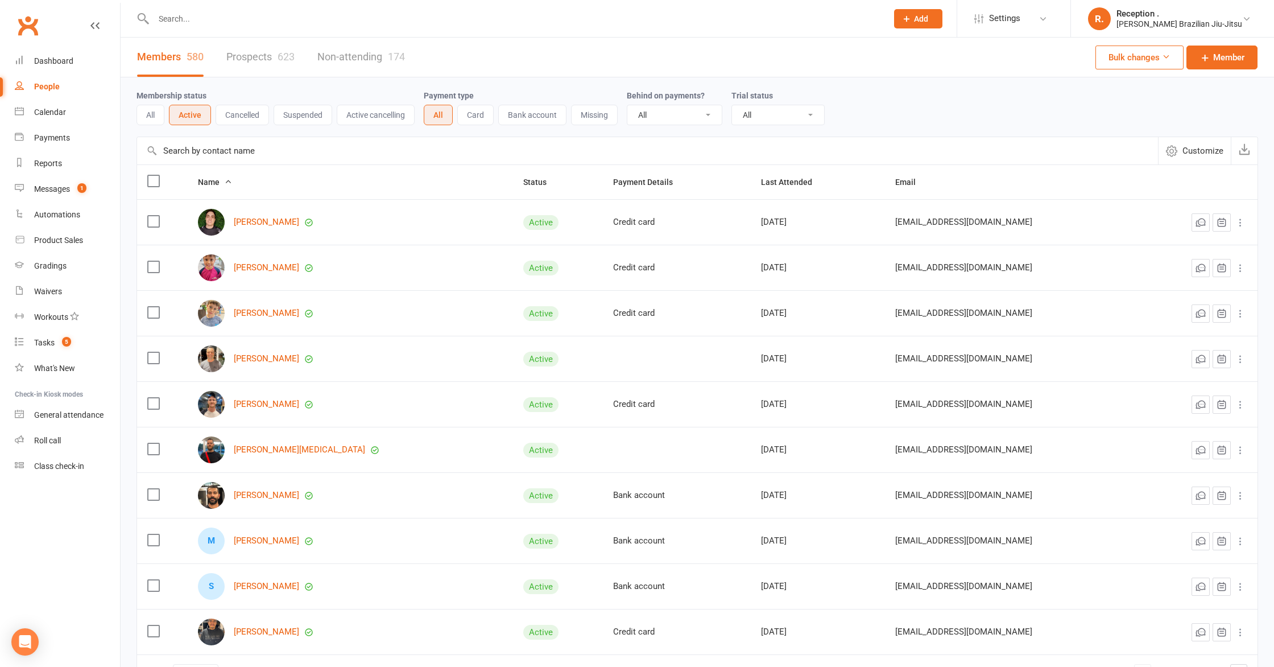
click at [205, 34] on div at bounding box center [508, 18] width 743 height 37
click at [204, 26] on input "text" at bounding box center [514, 19] width 729 height 16
paste input "Emma_dimarco@dimarcogroup.co"
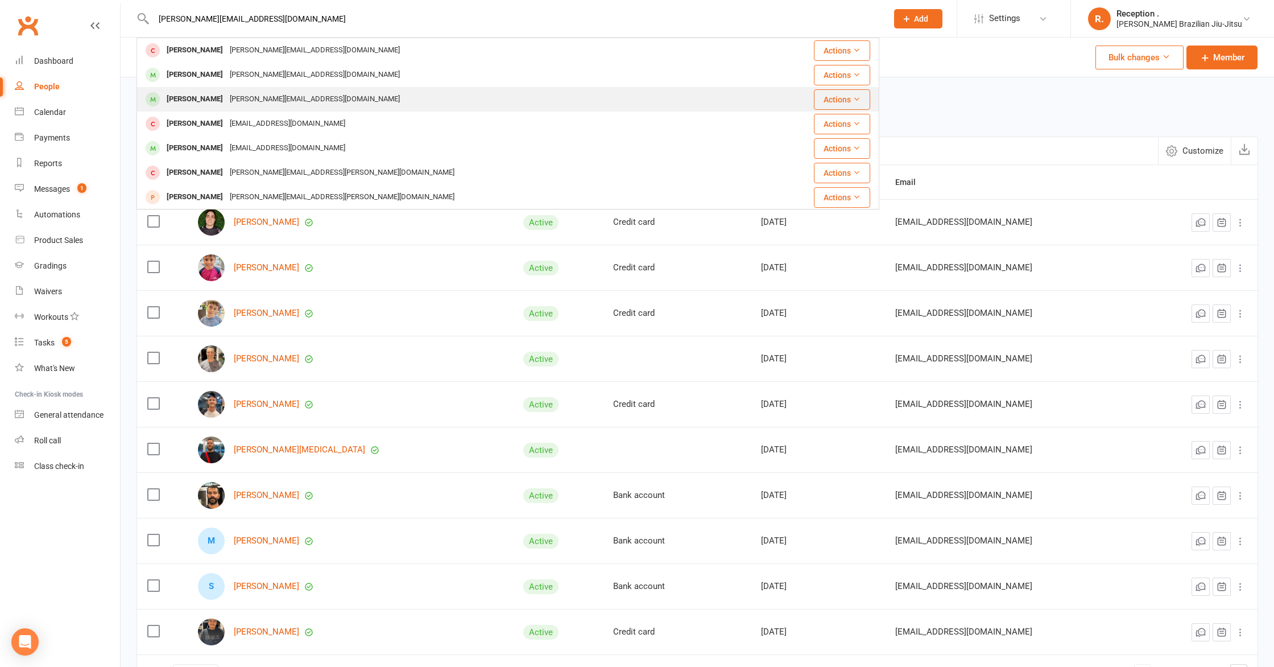
type input "Emma_dimarco@dimarcogroup.co"
click at [238, 89] on div "Isabelle Reynolds Emma_dimarco@dimarcogroup.co" at bounding box center [446, 99] width 617 height 23
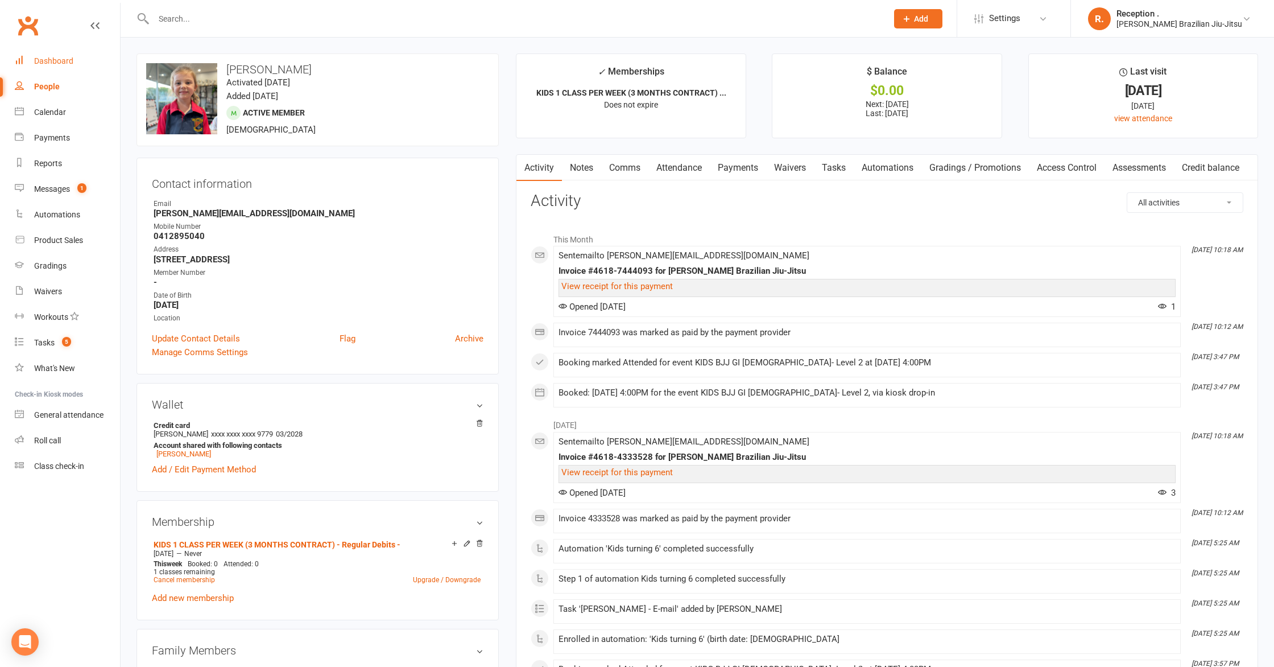
click at [70, 65] on div "Dashboard" at bounding box center [53, 60] width 39 height 9
click at [702, 168] on link "Attendance" at bounding box center [678, 168] width 61 height 26
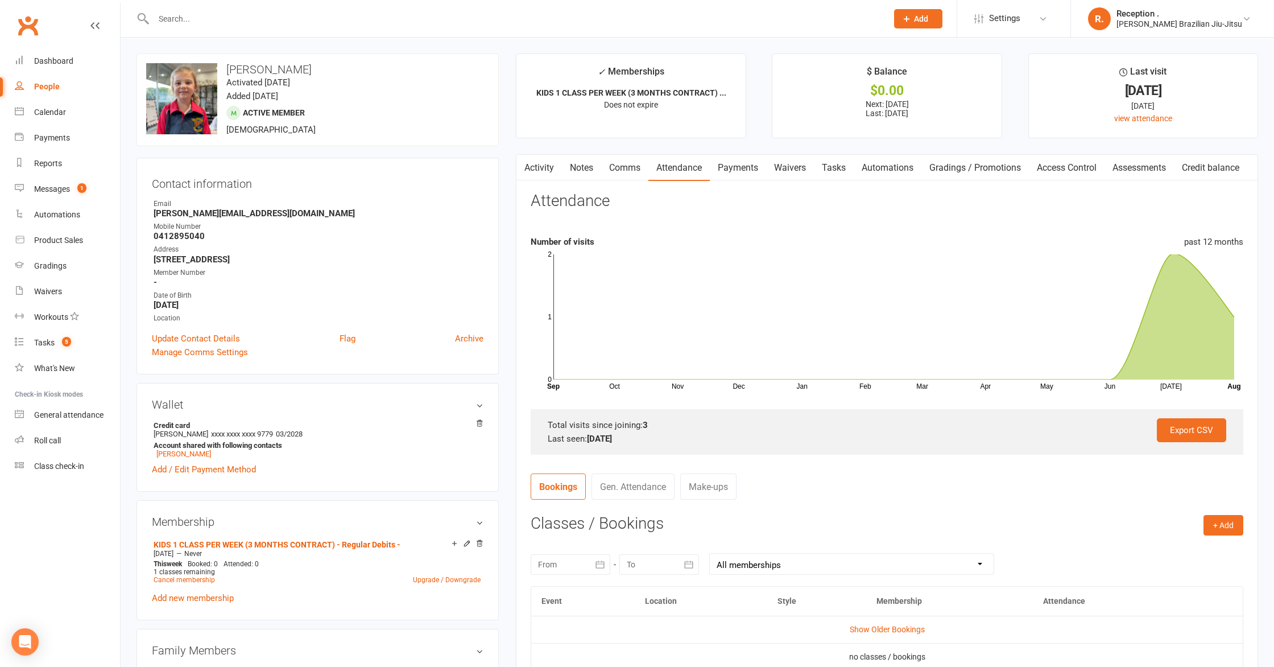
click at [518, 159] on button "button" at bounding box center [523, 168] width 14 height 26
click at [538, 164] on link "Activity" at bounding box center [539, 168] width 46 height 26
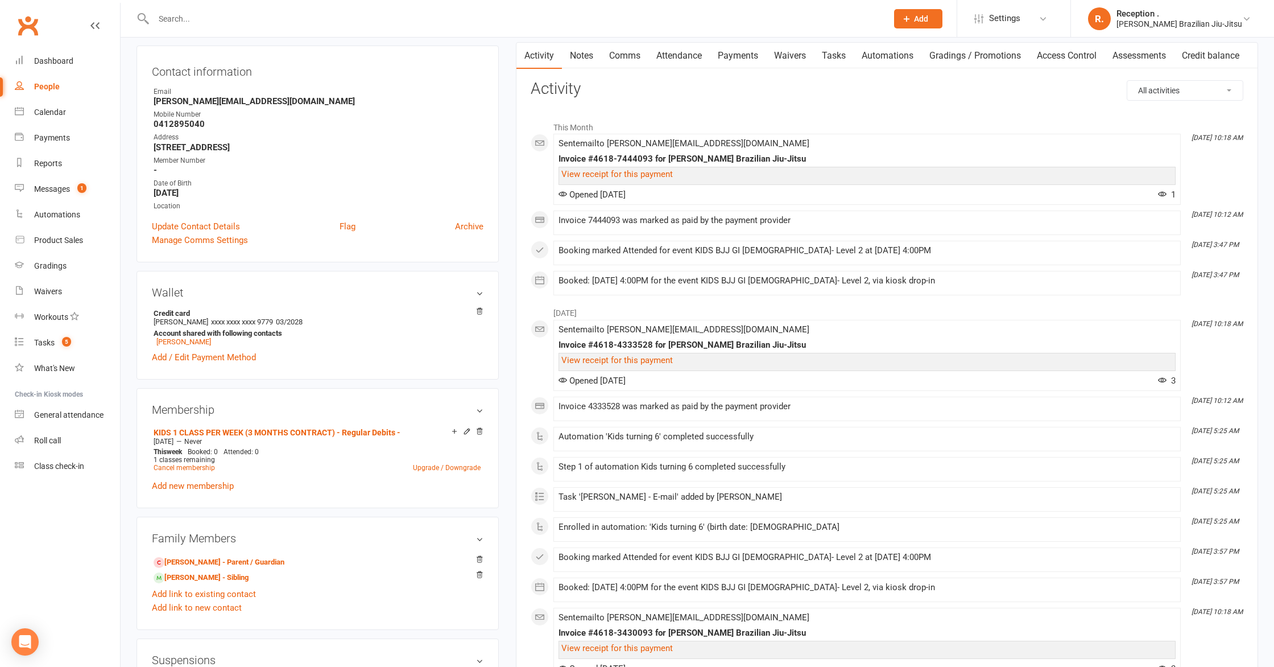
scroll to position [138, 0]
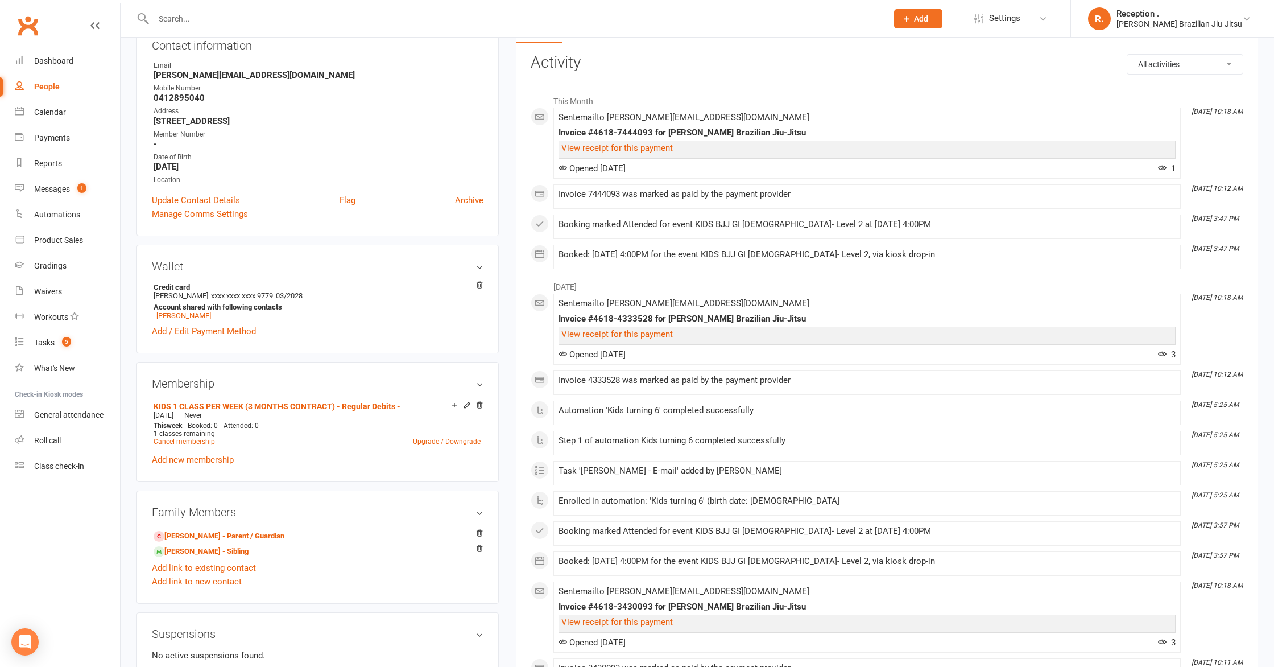
click at [873, 147] on div "View receipt for this payment" at bounding box center [866, 148] width 611 height 10
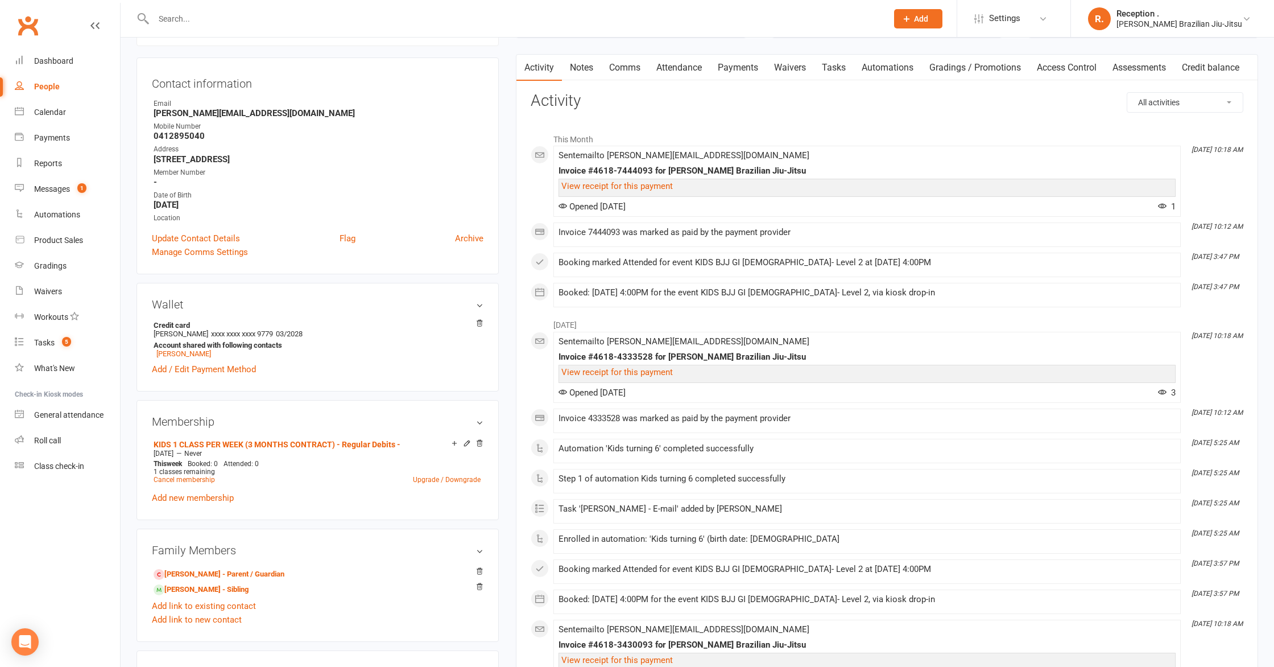
scroll to position [100, 0]
click at [56, 55] on link "Dashboard" at bounding box center [67, 61] width 105 height 26
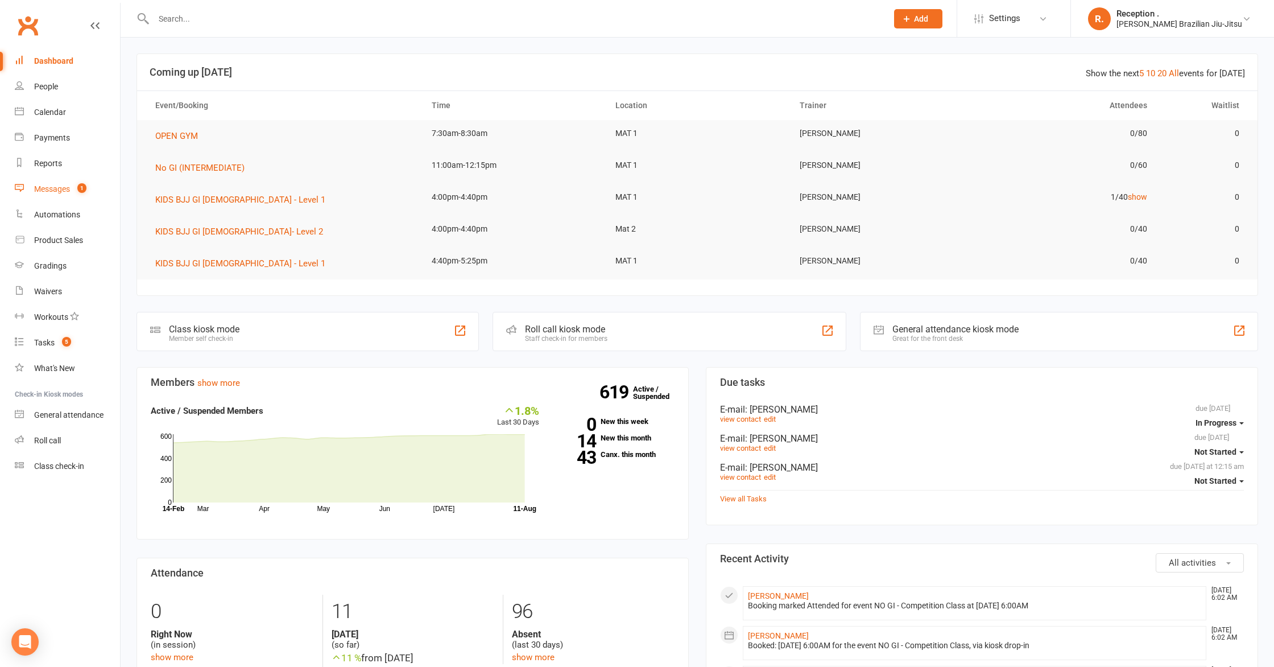
click at [64, 200] on link "Messages 1" at bounding box center [67, 189] width 105 height 26
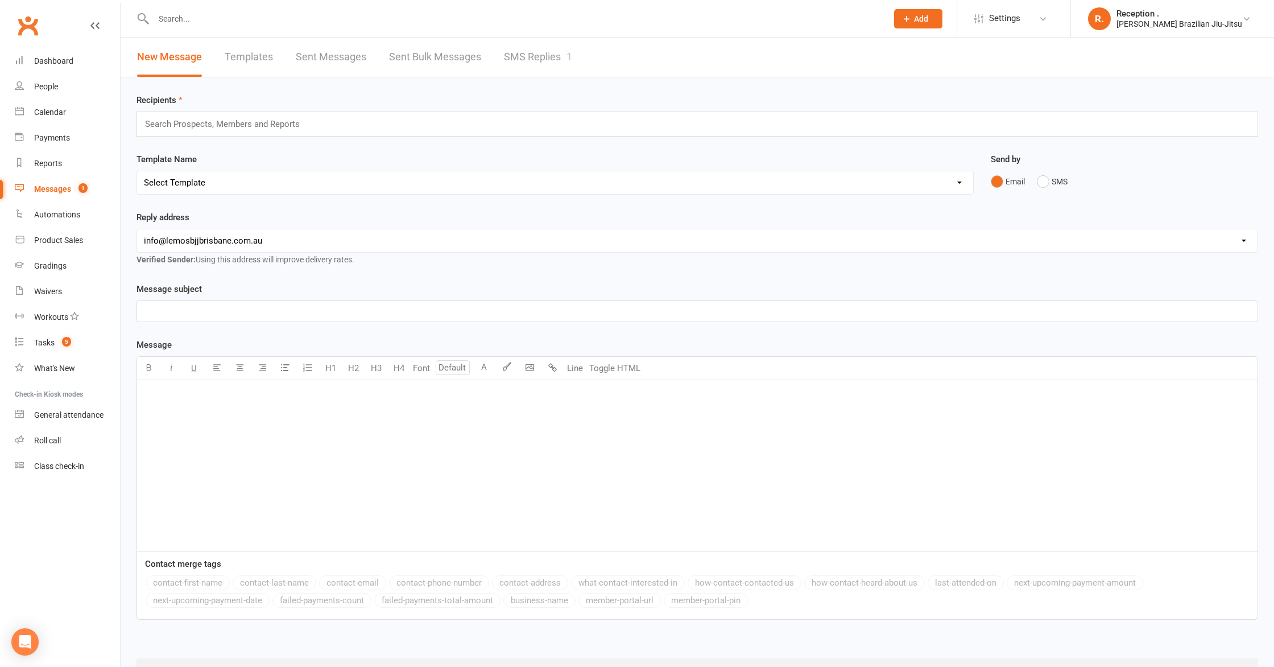
click at [515, 63] on link "SMS Replies 1" at bounding box center [538, 57] width 68 height 39
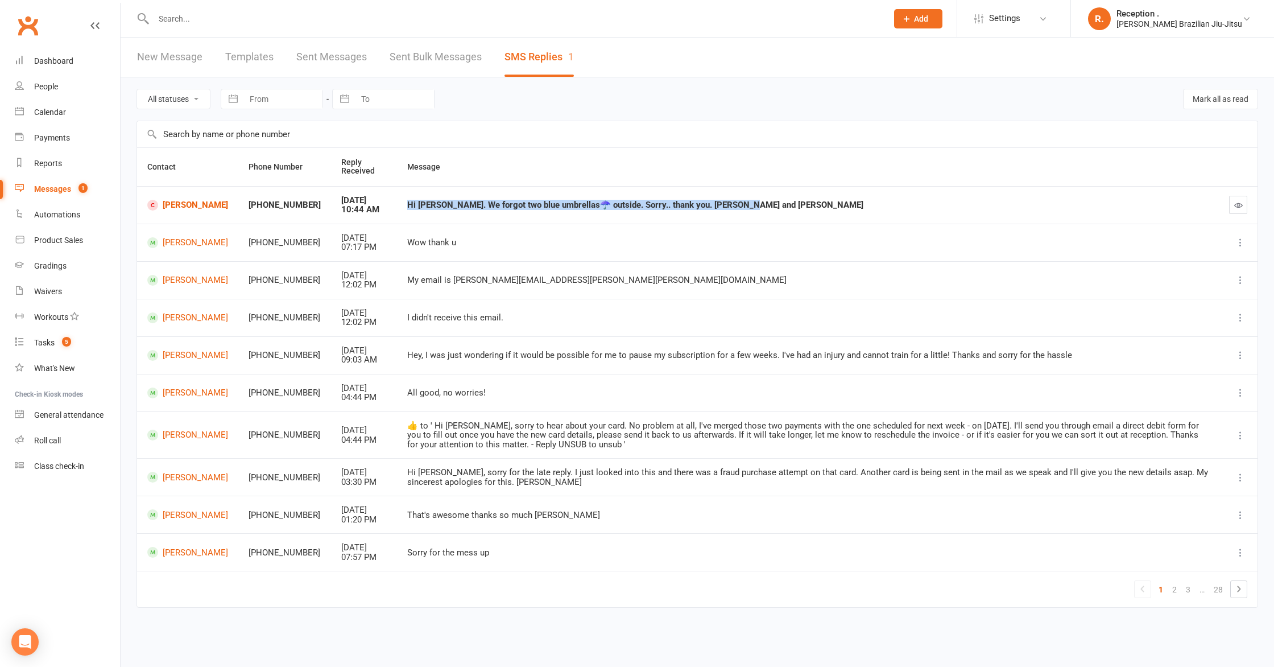
drag, startPoint x: 716, startPoint y: 207, endPoint x: 383, endPoint y: 206, distance: 332.7
click at [397, 206] on td "Hi [PERSON_NAME]. We forgot two blue umbrellas☂️ outside. Sorry.. thank you. [P…" at bounding box center [808, 205] width 822 height 38
click at [187, 200] on link "[PERSON_NAME]" at bounding box center [187, 205] width 81 height 11
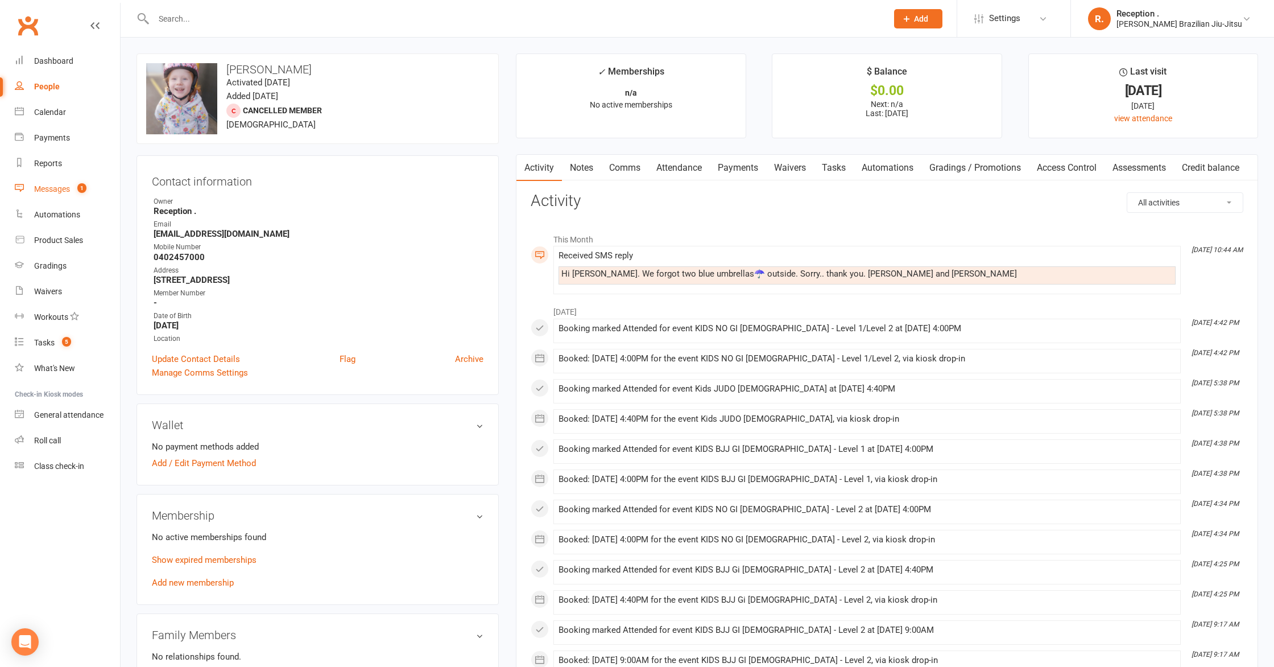
click at [84, 186] on span "1" at bounding box center [81, 188] width 9 height 10
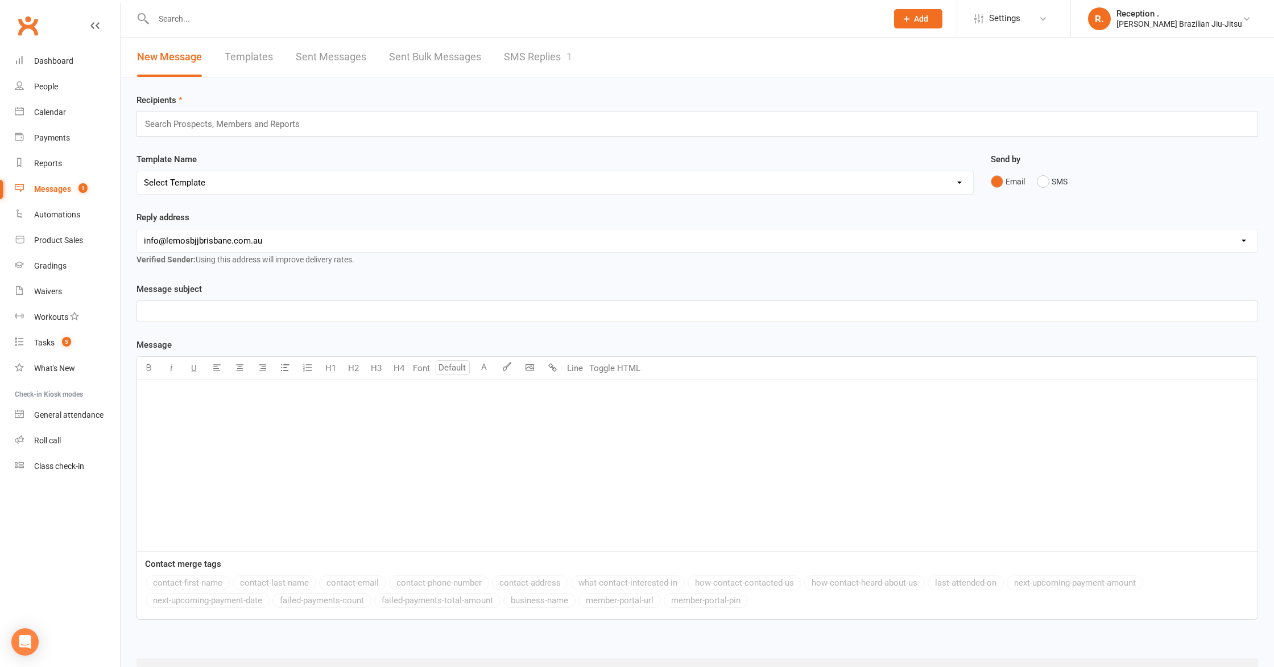
click at [214, 131] on div "Search Prospects, Members and Reports" at bounding box center [698, 123] width 1122 height 25
type input "j"
type input "a"
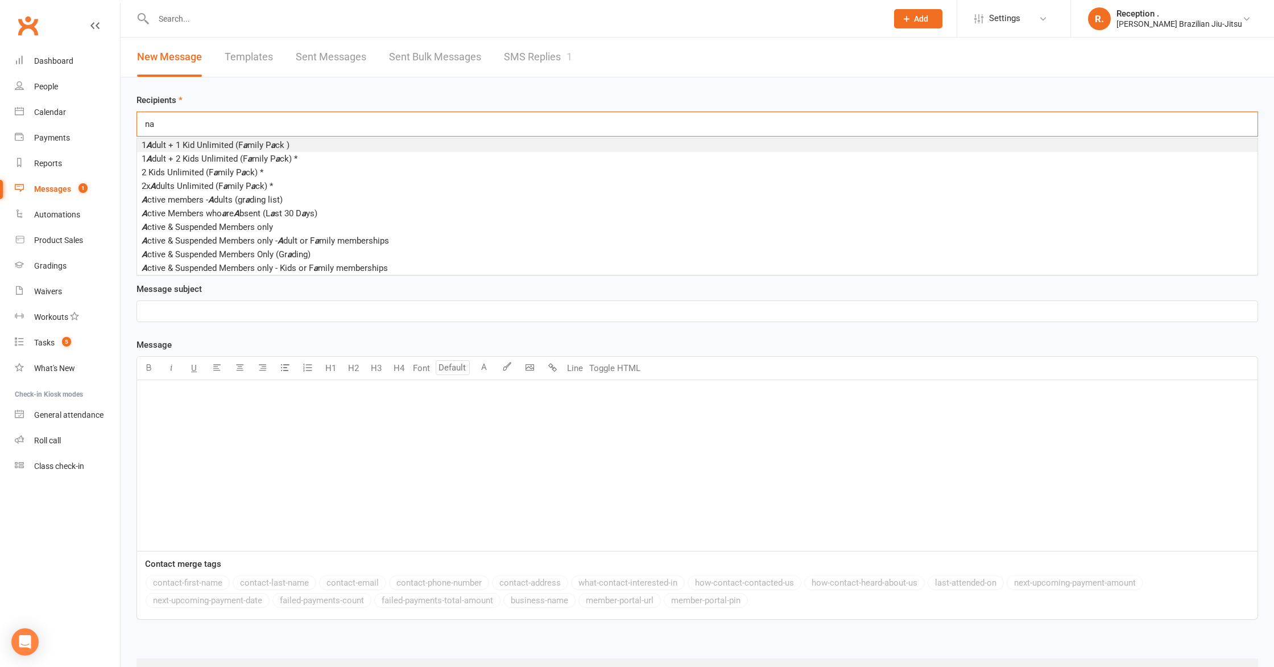
type input "n"
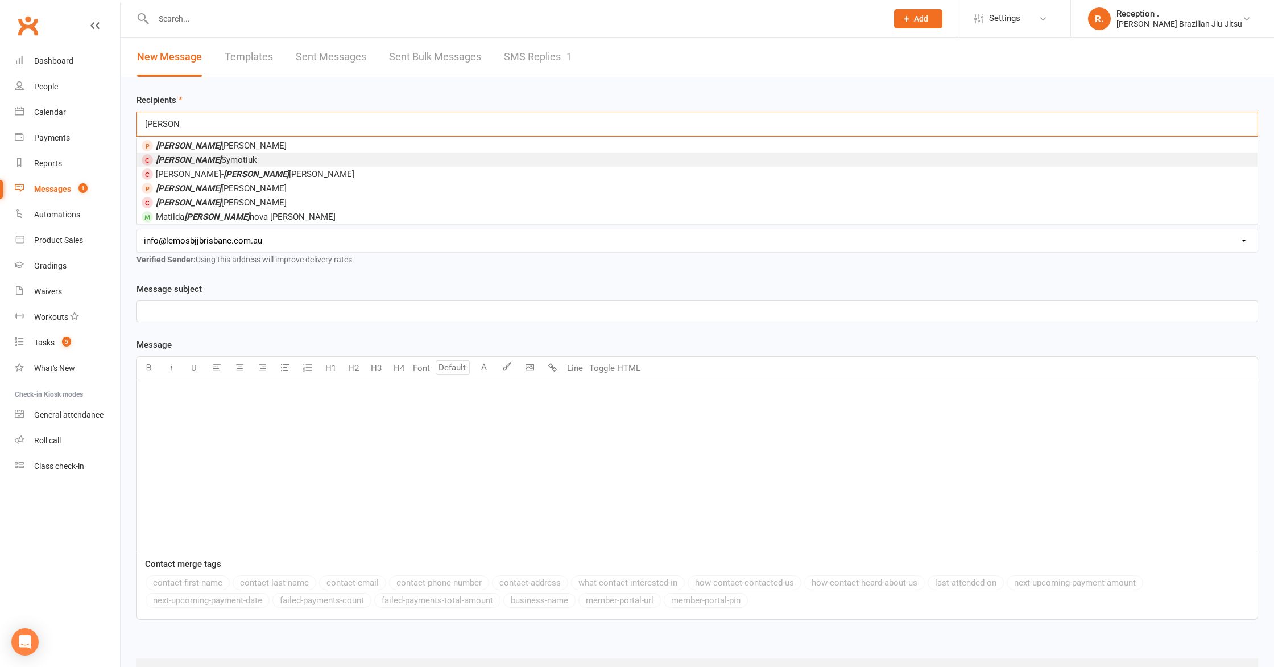
type input "maria"
click at [254, 159] on li "Maria Symotiuk" at bounding box center [697, 159] width 1121 height 14
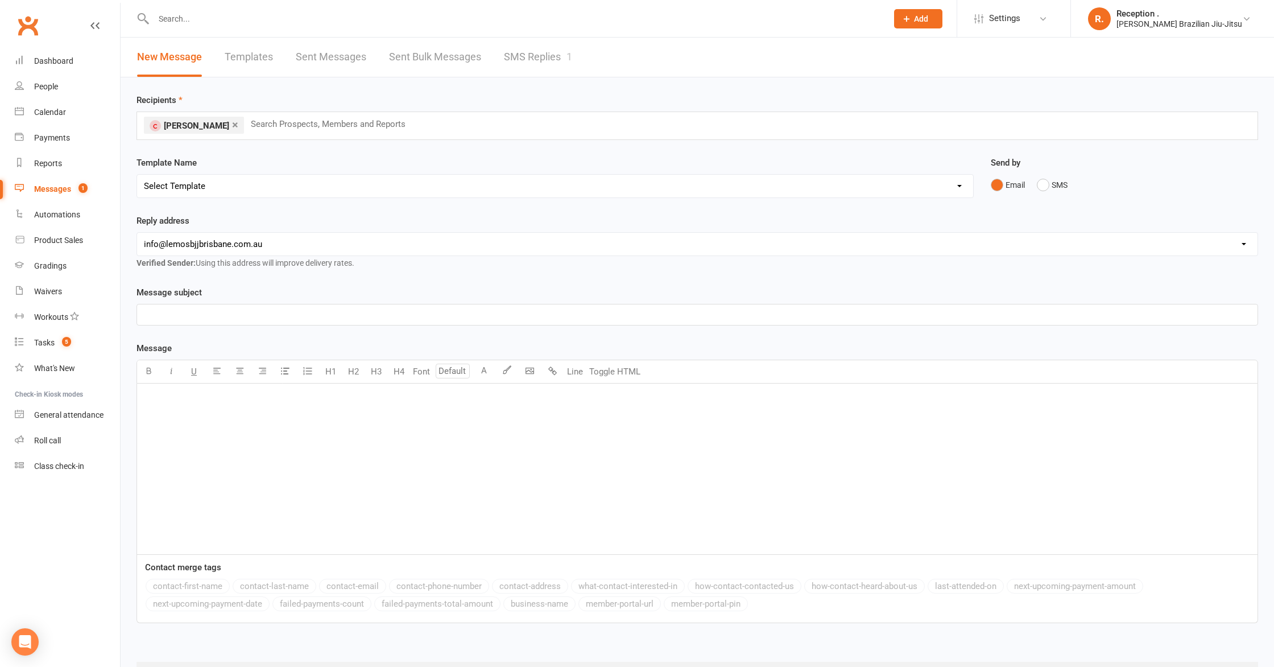
click at [523, 58] on link "SMS Replies 1" at bounding box center [538, 57] width 68 height 39
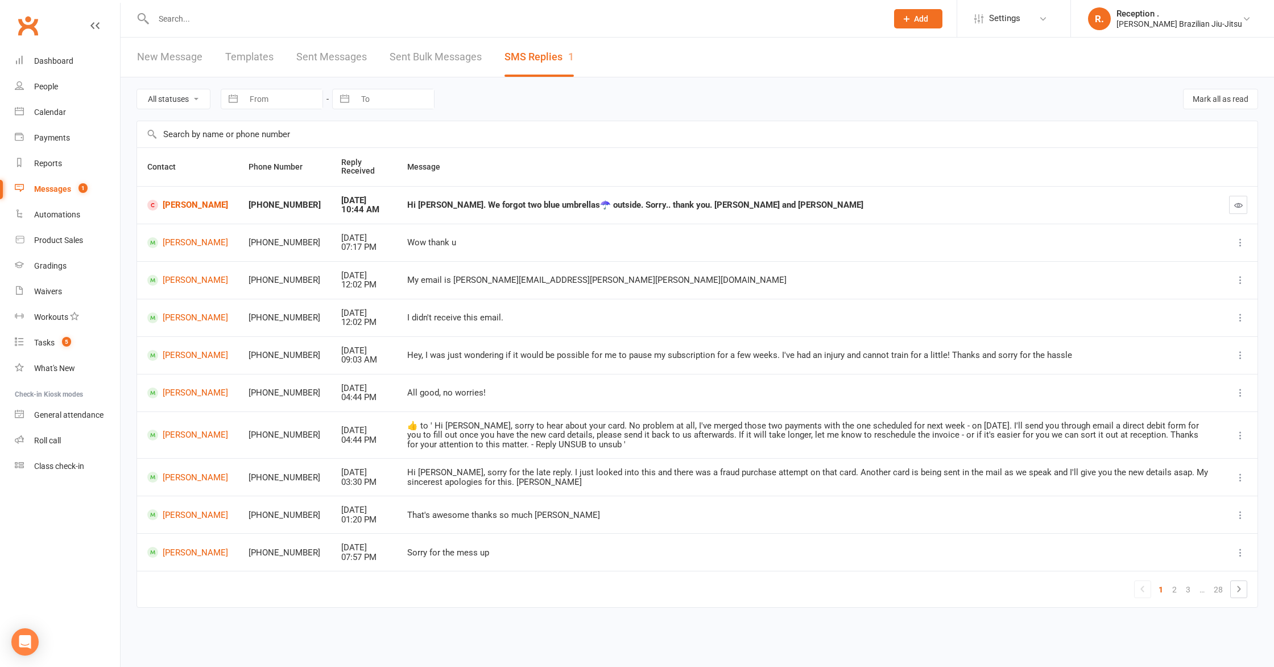
click at [170, 67] on link "New Message" at bounding box center [169, 57] width 65 height 39
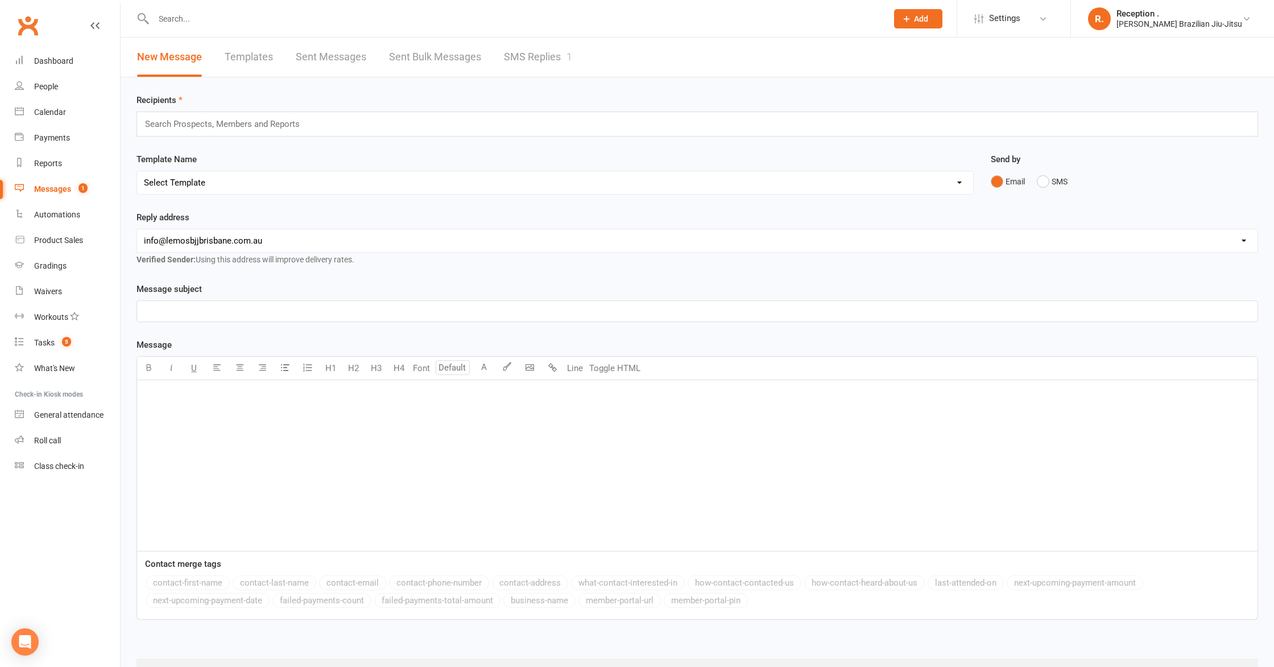
click at [181, 127] on input "text" at bounding box center [227, 124] width 167 height 15
type input "n"
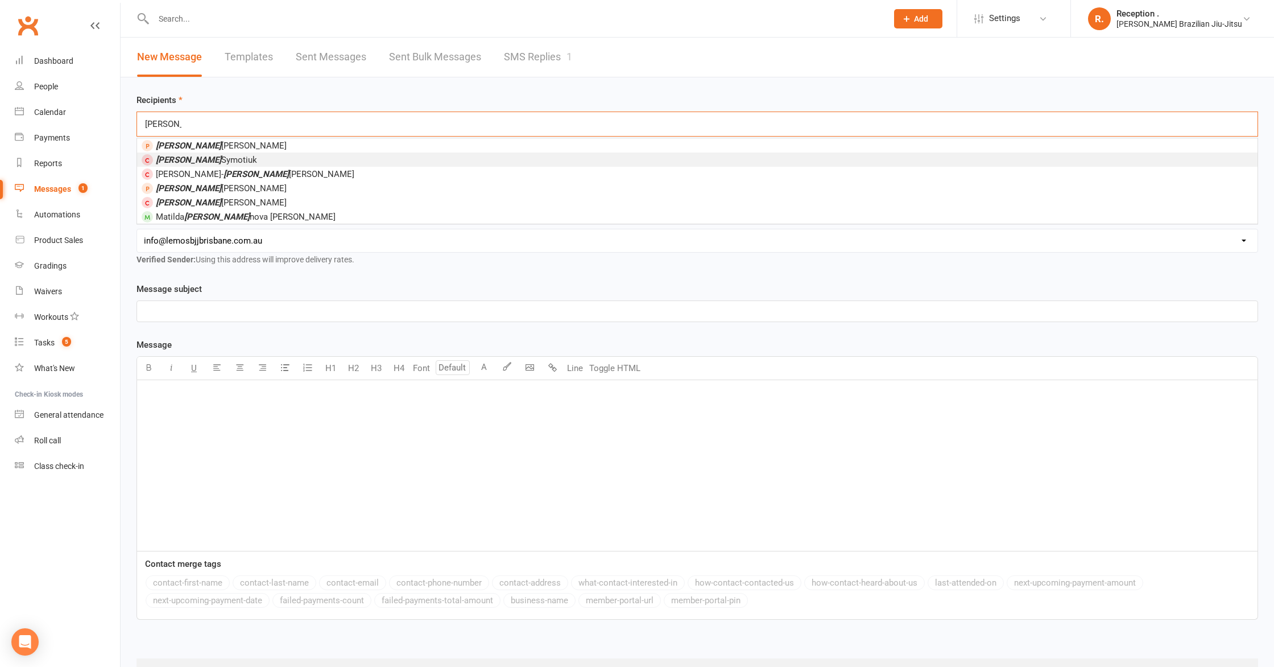
type input "maria"
click at [217, 166] on li "Maria Symotiuk" at bounding box center [697, 159] width 1121 height 14
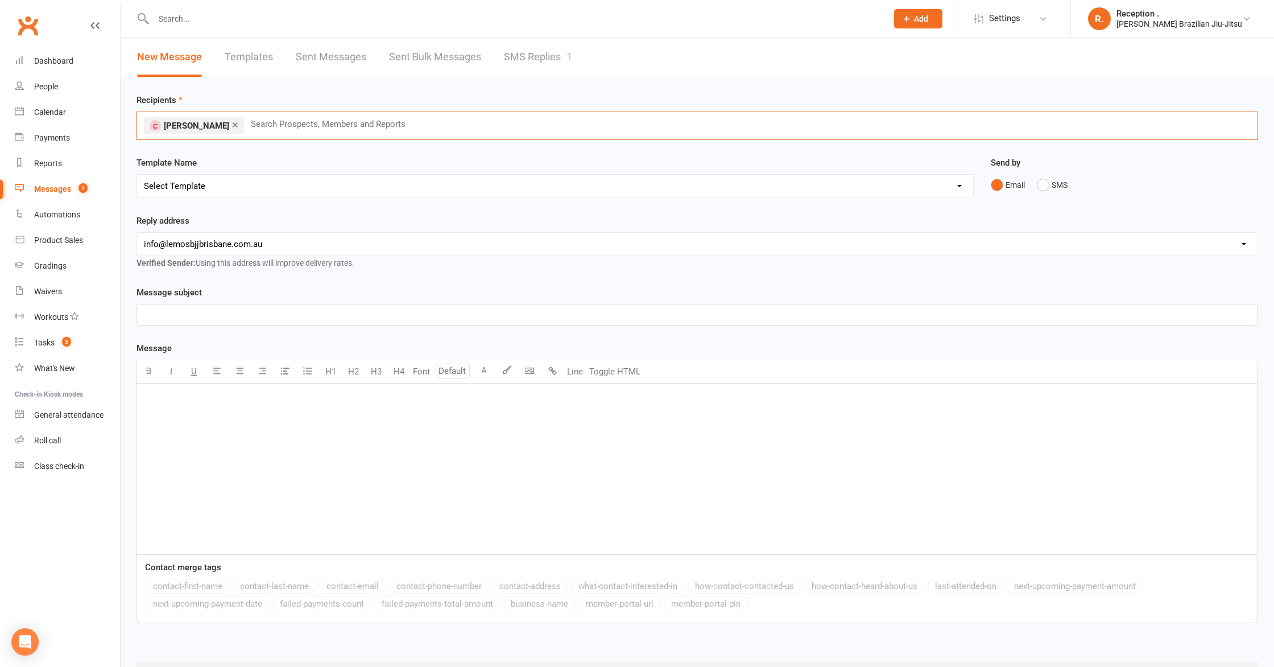
click at [222, 318] on p "﻿" at bounding box center [697, 315] width 1107 height 14
click at [218, 406] on div "﻿" at bounding box center [697, 468] width 1121 height 171
paste div
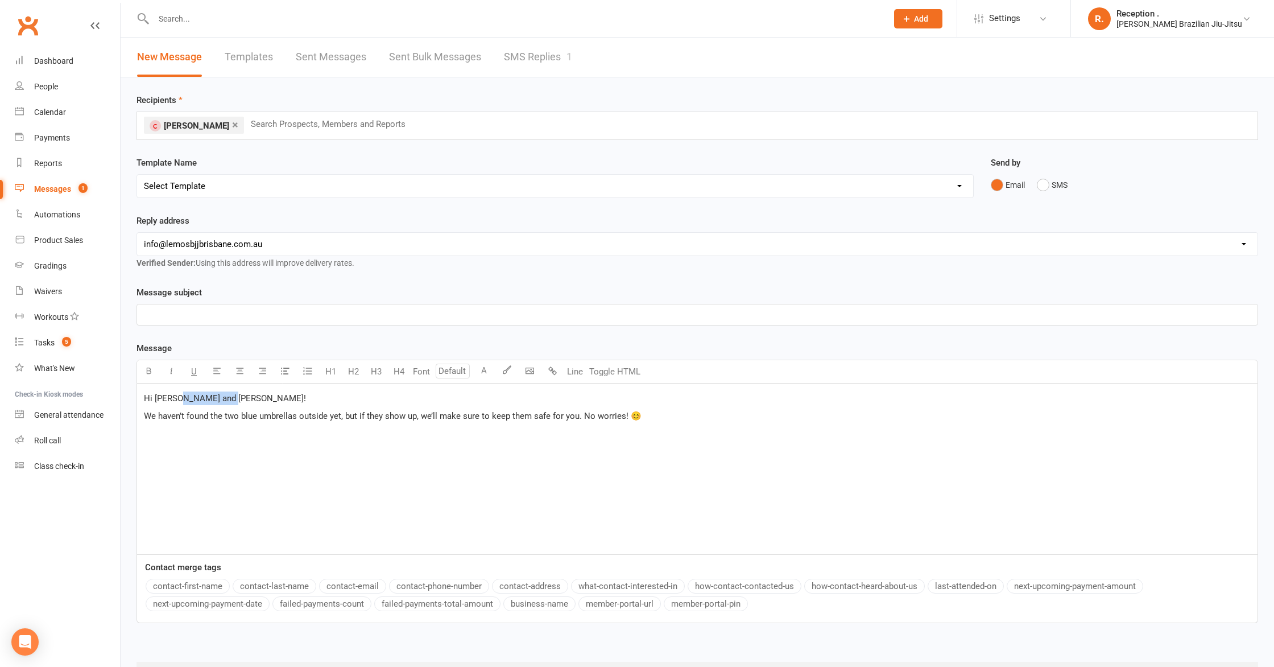
drag, startPoint x: 166, startPoint y: 399, endPoint x: 178, endPoint y: 398, distance: 12.6
click at [178, 398] on p "Hi Maria and Natalie!" at bounding box center [697, 398] width 1107 height 14
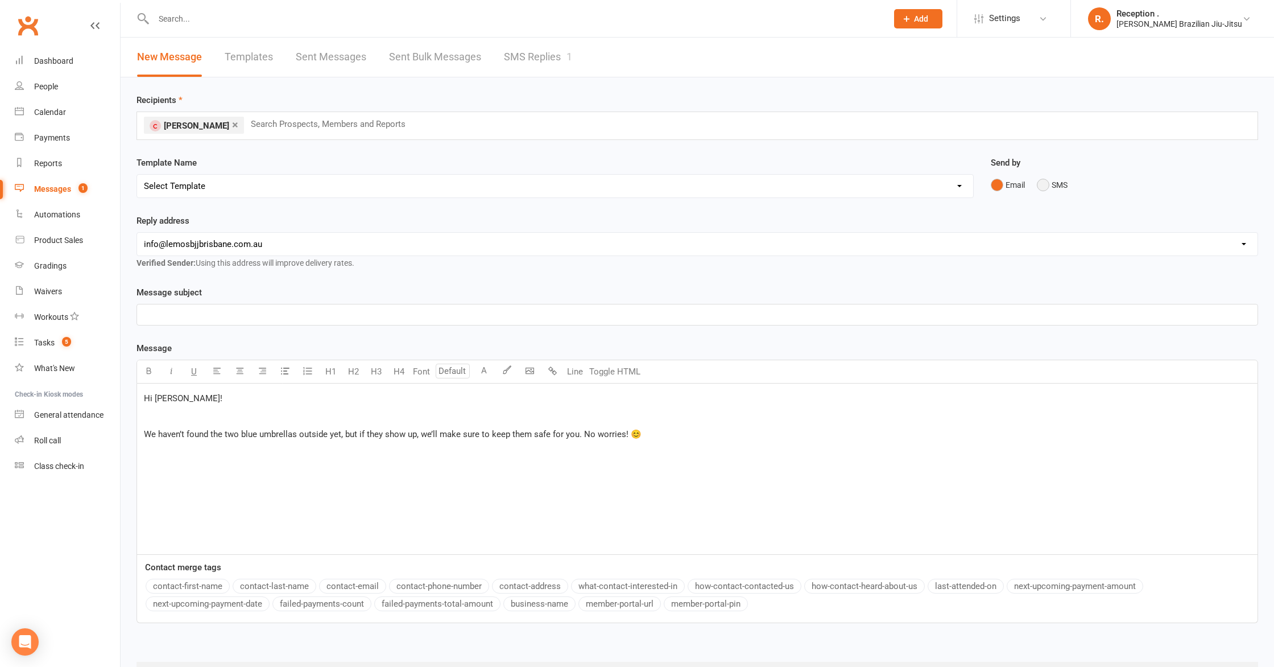
click at [1058, 187] on button "SMS" at bounding box center [1052, 185] width 31 height 22
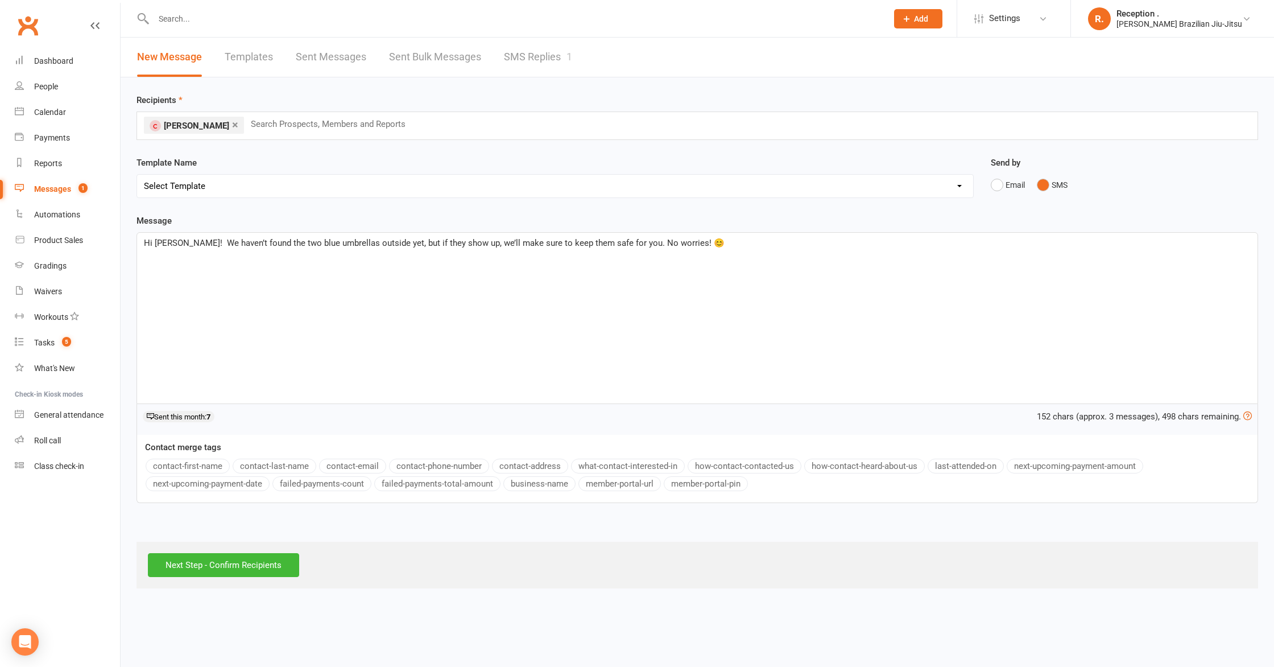
click at [181, 238] on span "Hi Maria! We haven’t found the two blue umbrellas outside yet, but if they show…" at bounding box center [434, 243] width 581 height 10
drag, startPoint x: 284, startPoint y: 243, endPoint x: 262, endPoint y: 244, distance: 21.6
click at [262, 244] on span "Hi Maria! We haven’t found the two blue umbrellas outside yet, but if they show…" at bounding box center [433, 243] width 578 height 10
click at [270, 261] on div "Hi Maria! We haven’t found the umbrellas outside yet, but if they show up, we’l…" at bounding box center [697, 318] width 1121 height 171
click at [344, 243] on span "Hi Maria! We haven’t found the umbrellas outside yet, but if they show up, we’l…" at bounding box center [416, 243] width 544 height 10
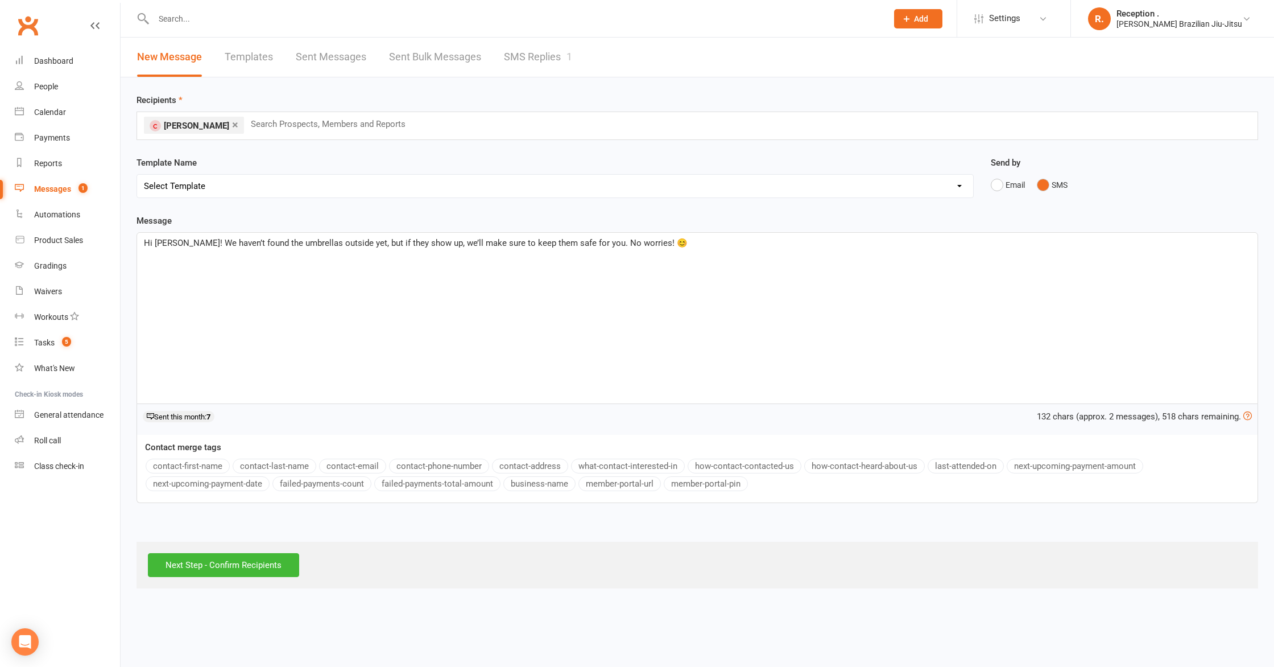
click at [342, 243] on span "Hi Maria! We haven’t found the umbrellas outside yet, but if they show up, we’l…" at bounding box center [416, 243] width 544 height 10
click at [254, 272] on div "Hi Maria! We haven’t found the umbrellas outside, but if they show up, we’ll ma…" at bounding box center [697, 318] width 1121 height 171
drag, startPoint x: 329, startPoint y: 243, endPoint x: 302, endPoint y: 245, distance: 26.8
click at [302, 245] on span "Hi Maria! We haven’t found the umbrellas outside, but if they show up, we’ll ma…" at bounding box center [409, 243] width 530 height 10
click at [361, 293] on div "Hi Maria! We haven’t found the umbrellas, but if they show up, we’ll make sure …" at bounding box center [697, 318] width 1121 height 171
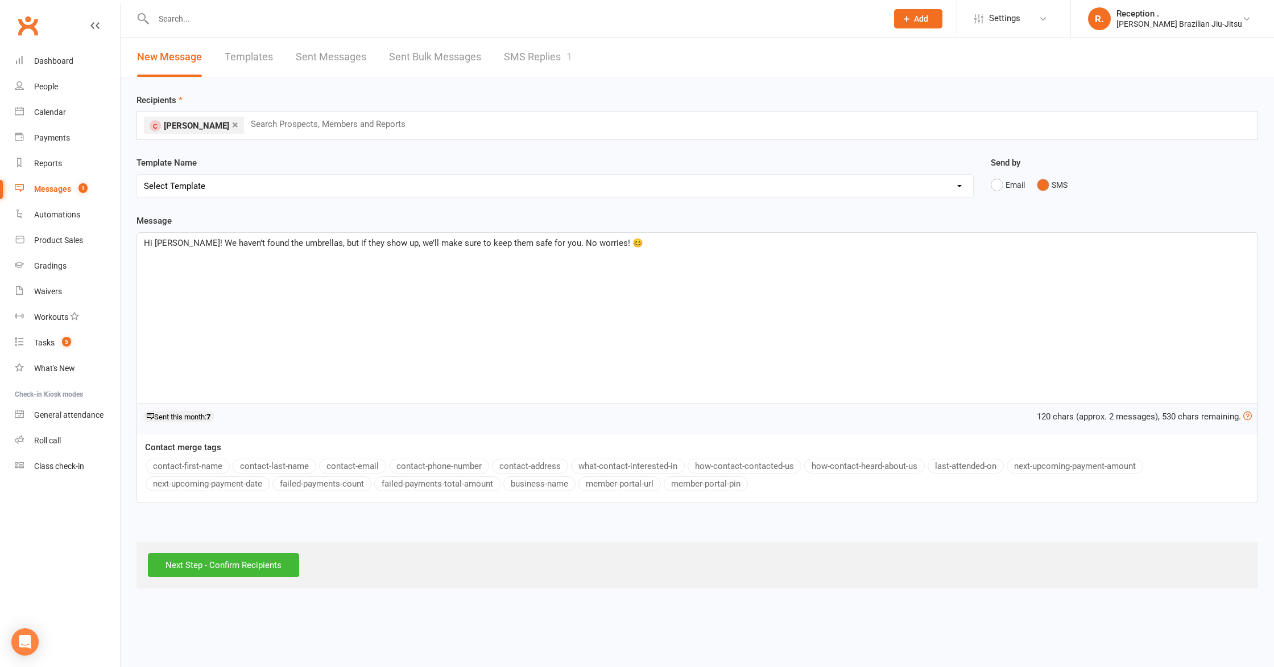
click at [647, 254] on div "Hi Maria! We haven’t found the umbrellas, but if they show up, we’ll make sure …" at bounding box center [697, 318] width 1121 height 171
drag, startPoint x: 570, startPoint y: 276, endPoint x: 523, endPoint y: 275, distance: 47.2
click at [569, 276] on div "Hi Maria! We haven’t found the umbrellas, but if they show up, we’ll make sure …" at bounding box center [697, 318] width 1121 height 171
click at [375, 242] on span "Hi Maria! We haven’t found the umbrellas, but if they show up, we’ll make sure …" at bounding box center [393, 243] width 499 height 10
click at [409, 246] on span "Hi Maria! We haven’t found the umbrellas, but if they show up, we’ll make sure …" at bounding box center [393, 243] width 499 height 10
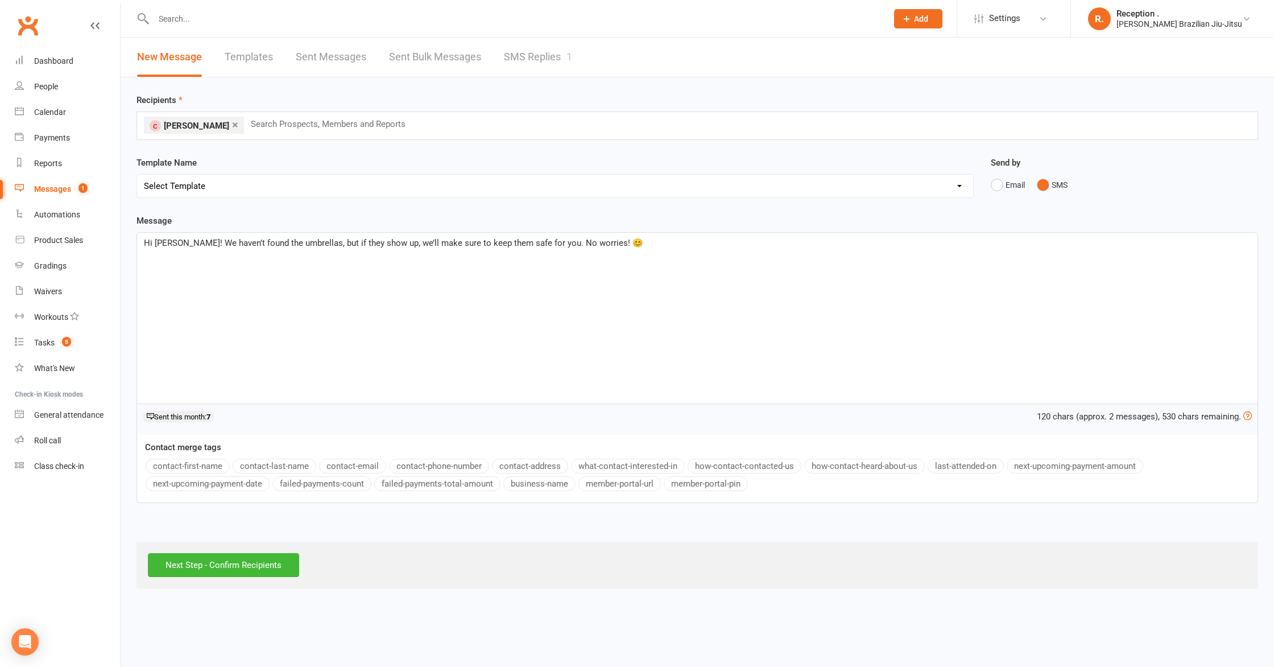
click at [617, 250] on div "Hi Maria! We haven’t found the umbrellas, but if they show up, we’ll make sure …" at bounding box center [697, 318] width 1121 height 171
drag, startPoint x: 621, startPoint y: 307, endPoint x: 181, endPoint y: 243, distance: 444.3
click at [181, 243] on div "Hi Maria! We haven’t found the umbrellas, but if they show up, we’ll make sure …" at bounding box center [697, 318] width 1121 height 171
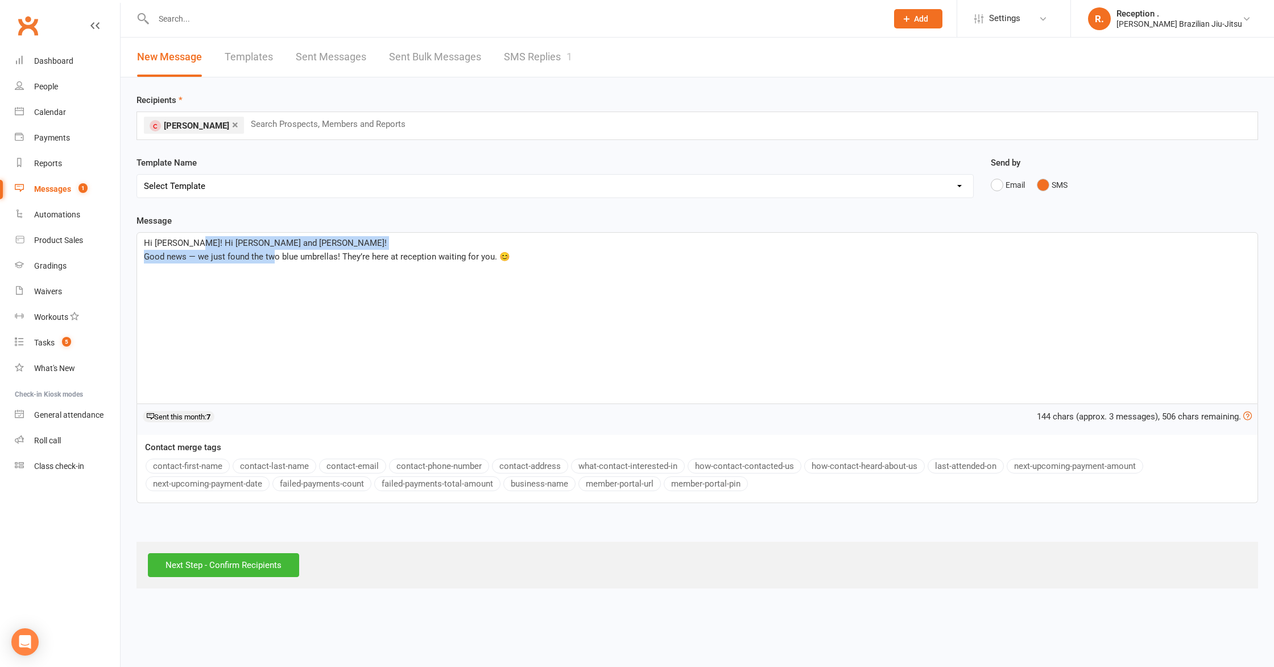
drag, startPoint x: 265, startPoint y: 252, endPoint x: 196, endPoint y: 242, distance: 69.6
click at [193, 241] on div "Hi Maria! Hi Maria and Natalie! Good news — we just found the two blue umbrella…" at bounding box center [697, 318] width 1121 height 171
click at [264, 252] on span "Good news — we just found the two blue umbrellas! They’re here at reception wai…" at bounding box center [327, 256] width 366 height 10
drag, startPoint x: 194, startPoint y: 257, endPoint x: 194, endPoint y: 242, distance: 14.8
click at [190, 243] on div "Hi Maria! Hi Maria and Natalie! Good news — we just found the two blue umbrella…" at bounding box center [697, 318] width 1121 height 171
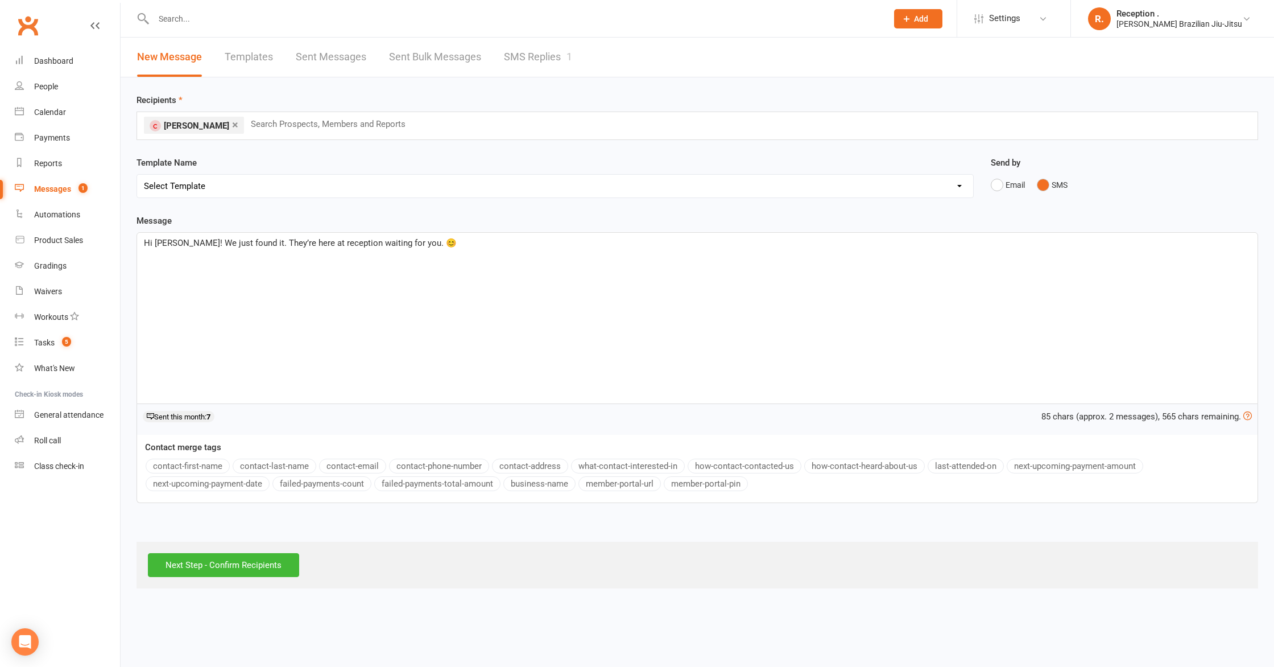
click at [411, 247] on p "Hi Maria! We just found it. They’re here at reception waiting for you. 😊" at bounding box center [697, 243] width 1107 height 14
drag, startPoint x: 392, startPoint y: 244, endPoint x: 371, endPoint y: 245, distance: 21.6
click at [371, 245] on span "Hi Maria! We just found it. They’re here at reception waiting for you. 😊" at bounding box center [300, 243] width 313 height 10
click at [392, 244] on span "Hi Maria! We just found it. They’re here at reception waiting for you. 😊" at bounding box center [300, 243] width 313 height 10
drag, startPoint x: 395, startPoint y: 243, endPoint x: 340, endPoint y: 245, distance: 55.2
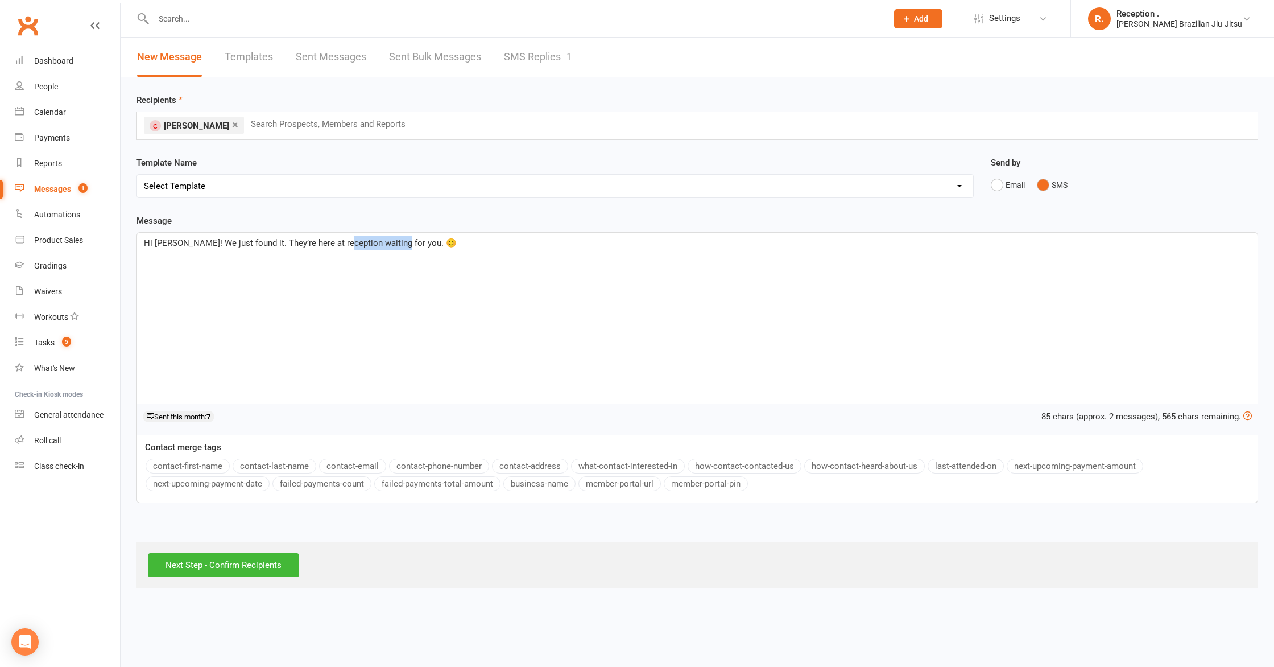
click at [340, 245] on span "Hi Maria! We just found it. They’re here at reception waiting for you. 😊" at bounding box center [300, 243] width 313 height 10
click at [328, 280] on div "Hi Maria! We just found it. They’re here at reception 😊 ﻿ ﻿" at bounding box center [697, 318] width 1121 height 171
click at [241, 245] on span "Hi Maria! We just found it. They’re here at reception 😊" at bounding box center [270, 243] width 252 height 10
click at [388, 245] on p "Hi Maria! We just found it. They’re here at reception 😊" at bounding box center [697, 243] width 1107 height 14
click at [262, 574] on input "Next Step - Confirm Recipients" at bounding box center [223, 565] width 151 height 24
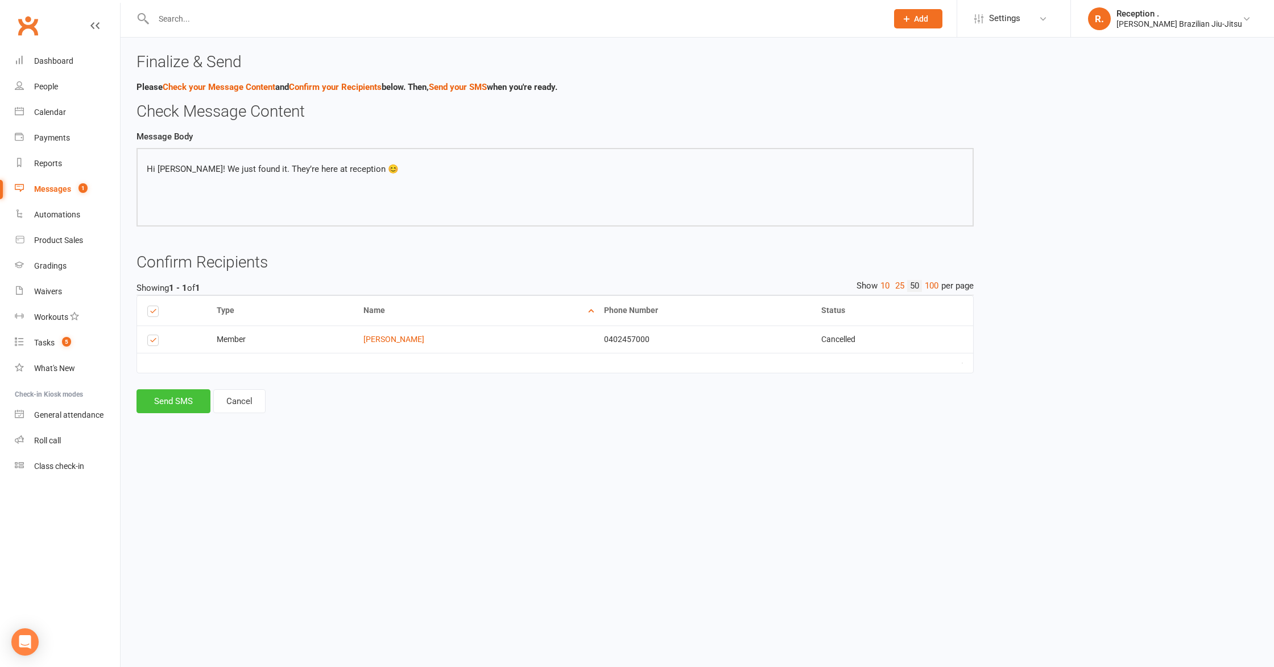
click at [192, 399] on button "Send SMS" at bounding box center [174, 401] width 74 height 24
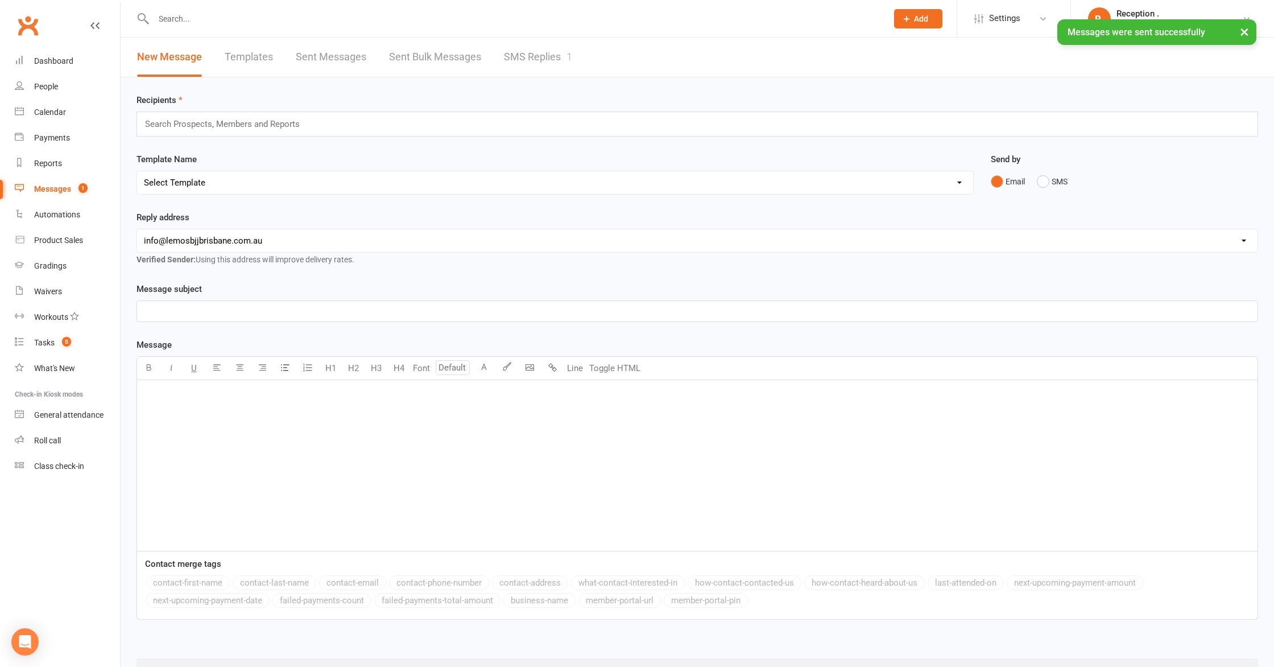
click at [176, 19] on div "× Messages were sent successfully" at bounding box center [629, 19] width 1259 height 0
click at [192, 18] on input "text" at bounding box center [514, 19] width 729 height 16
type input "n"
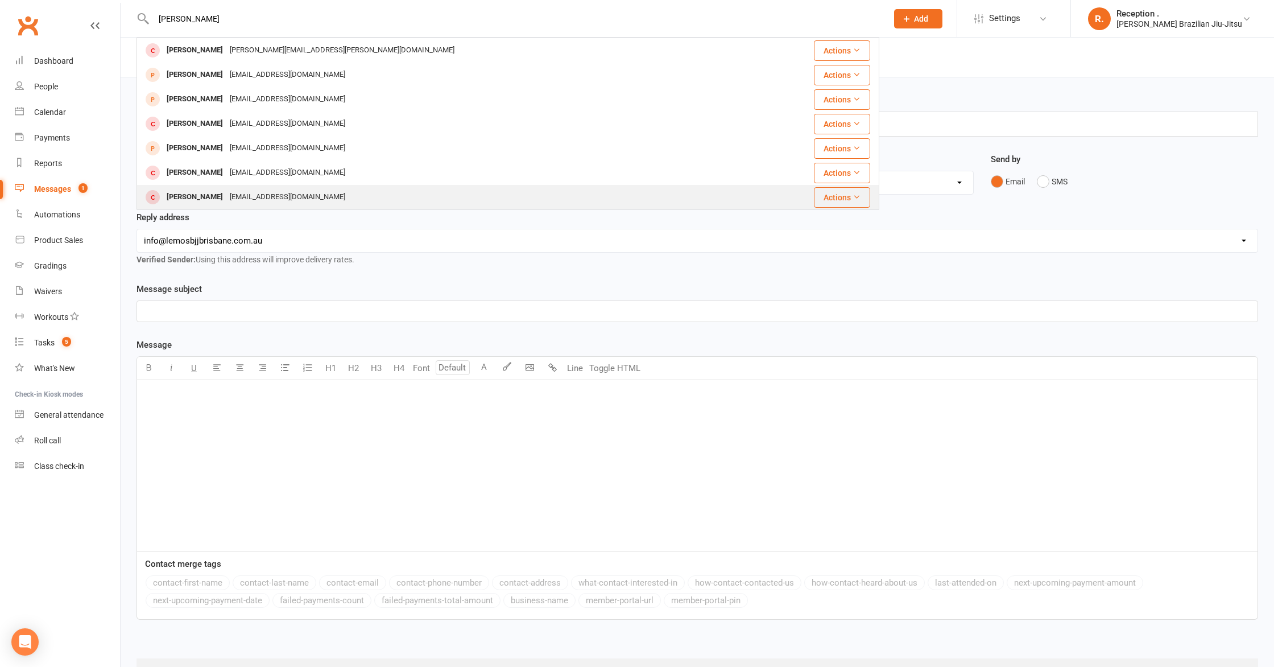
type input "maria"
click at [226, 194] on div "[EMAIL_ADDRESS][DOMAIN_NAME]" at bounding box center [287, 197] width 122 height 16
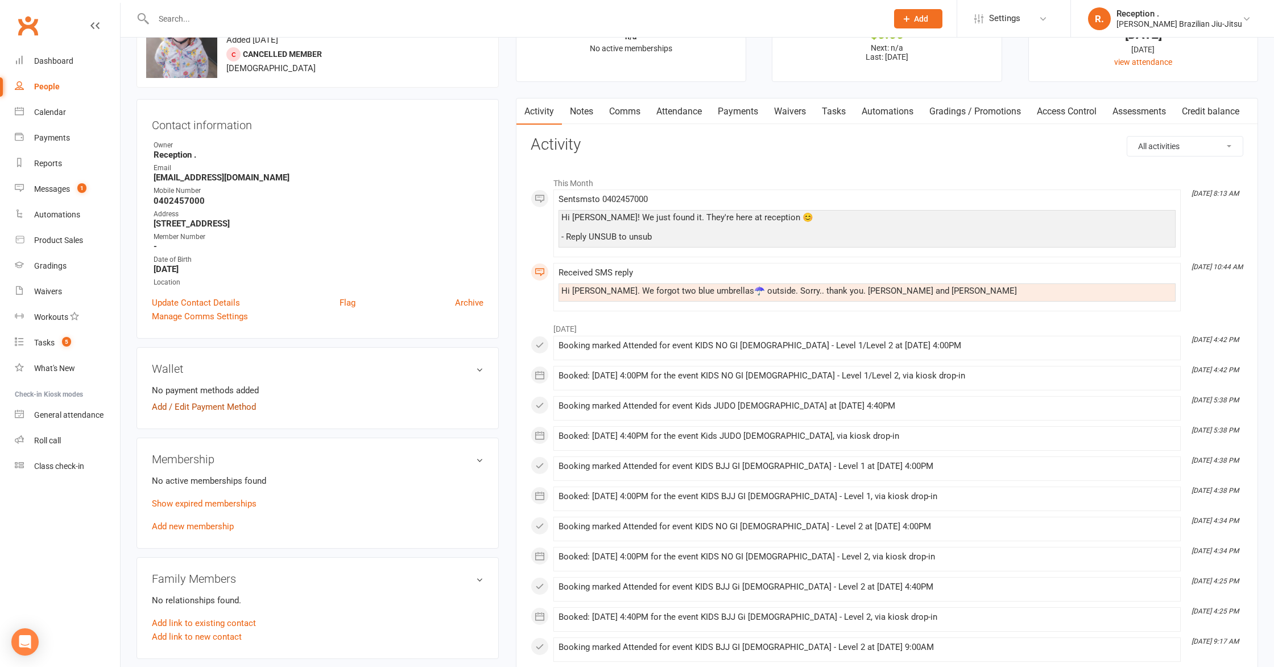
scroll to position [57, 0]
click at [232, 496] on p "Show expired memberships" at bounding box center [318, 503] width 332 height 14
click at [230, 498] on link "Show expired memberships" at bounding box center [204, 503] width 105 height 10
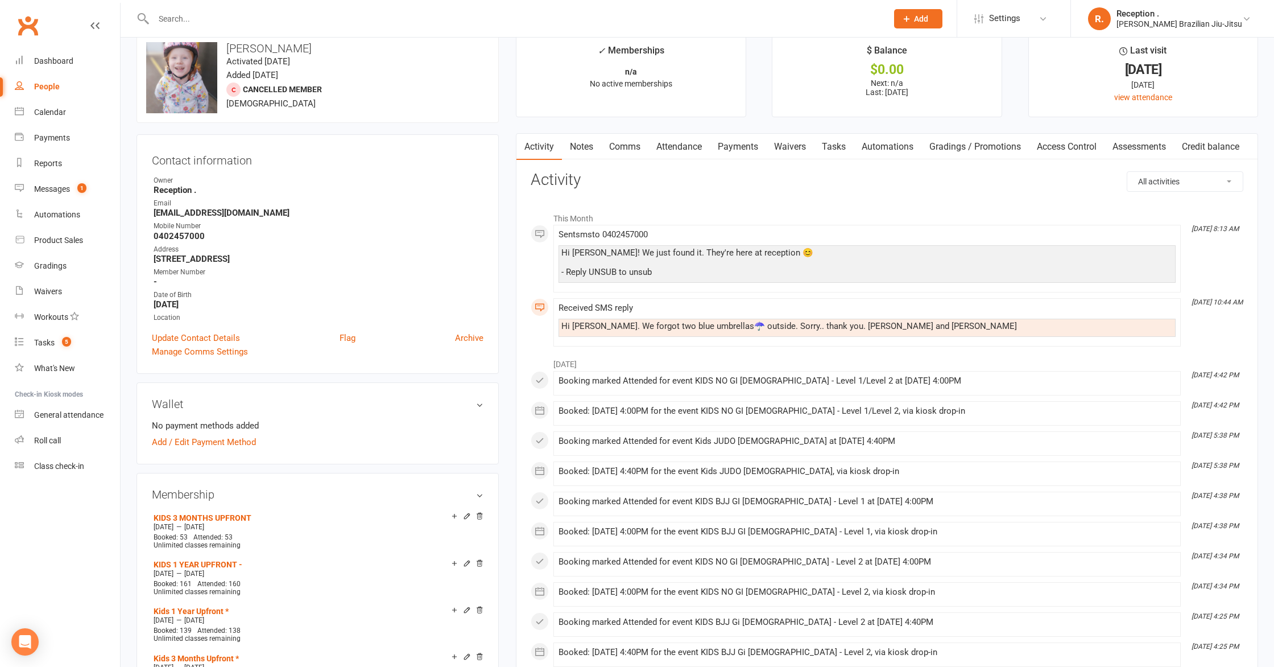
scroll to position [0, 0]
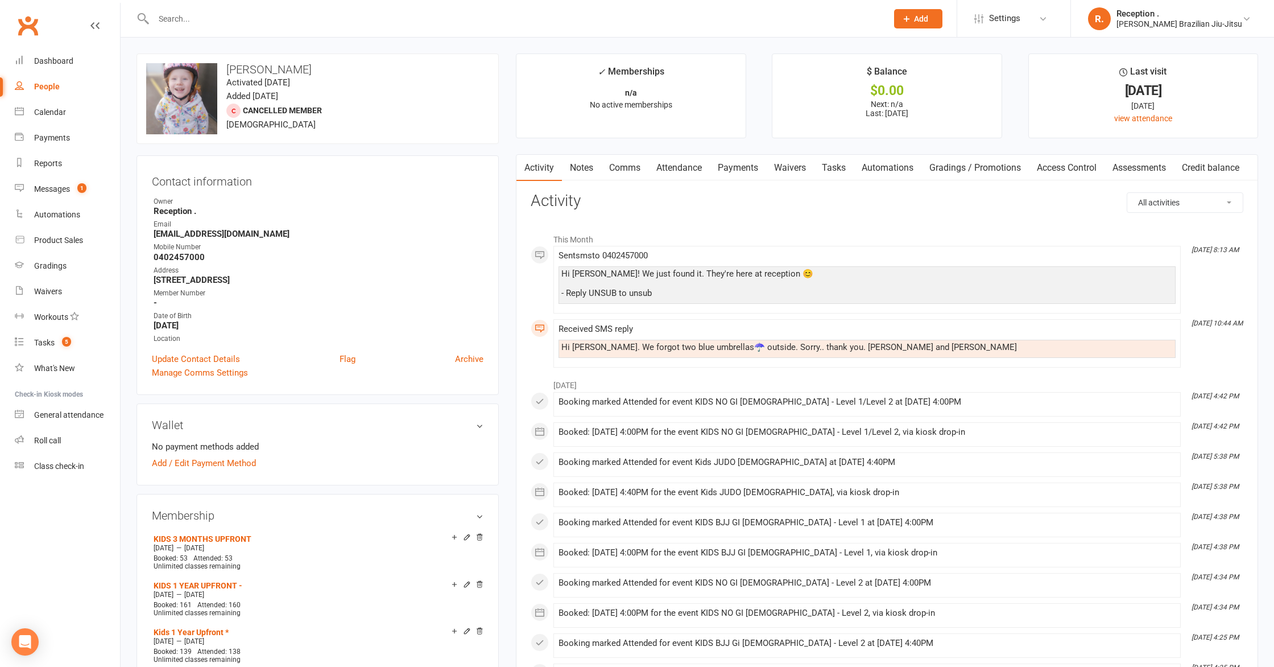
click at [40, 40] on div "Clubworx" at bounding box center [60, 32] width 120 height 42
click at [30, 24] on link "Clubworx" at bounding box center [28, 25] width 28 height 28
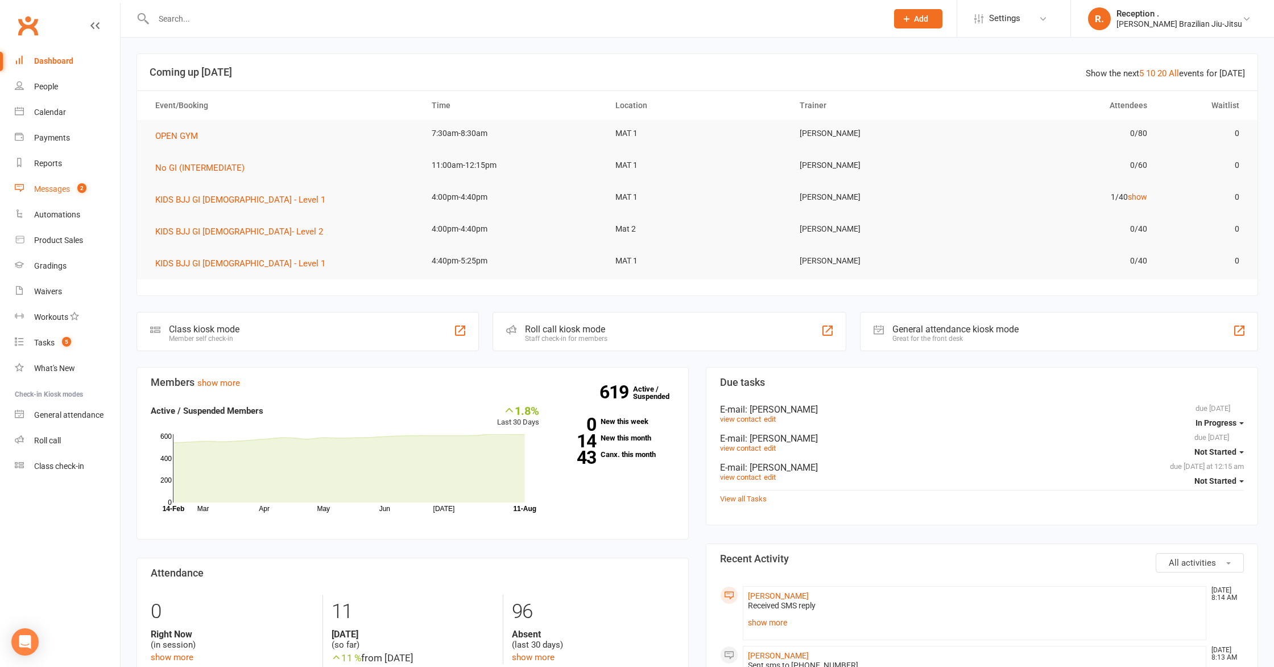
click at [66, 185] on div "Messages" at bounding box center [52, 188] width 36 height 9
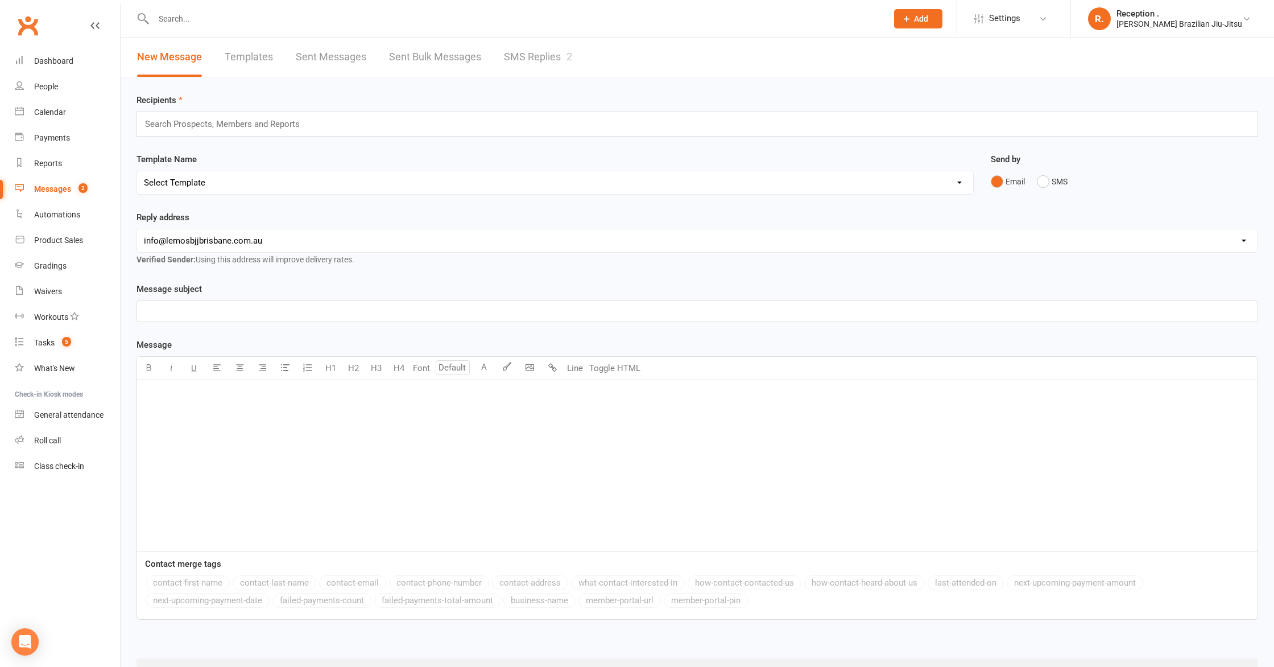
click at [565, 50] on link "SMS Replies 2" at bounding box center [538, 57] width 68 height 39
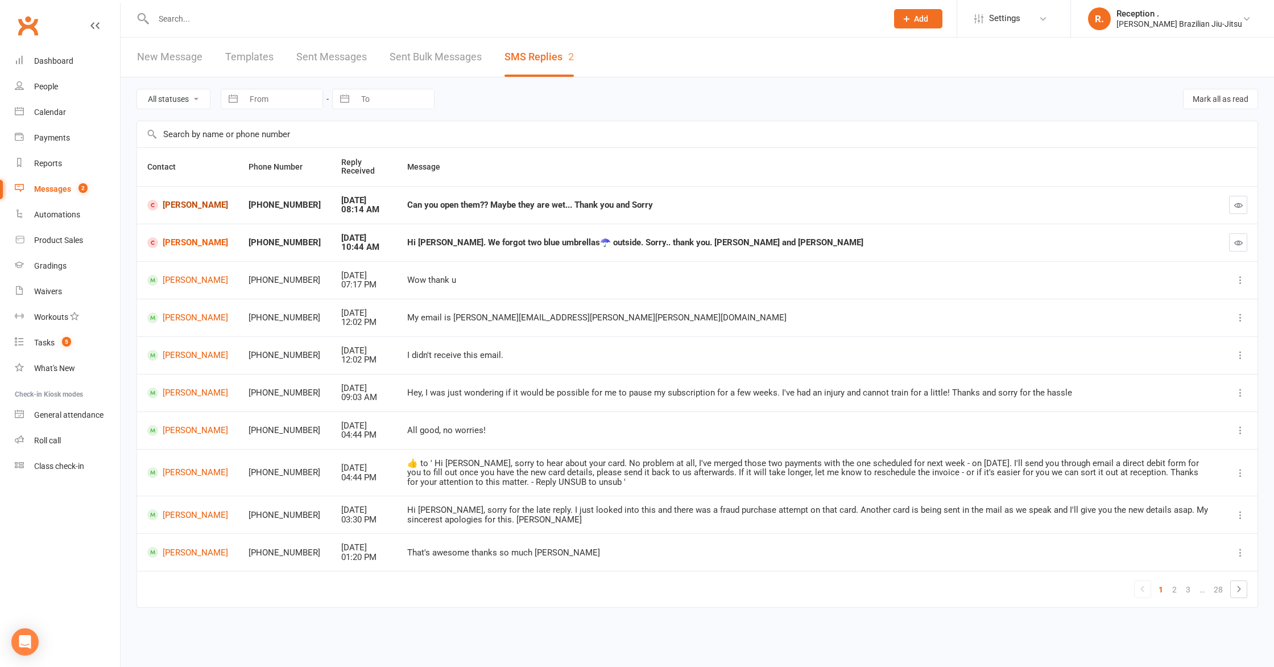
click at [180, 202] on link "[PERSON_NAME]" at bounding box center [187, 205] width 81 height 11
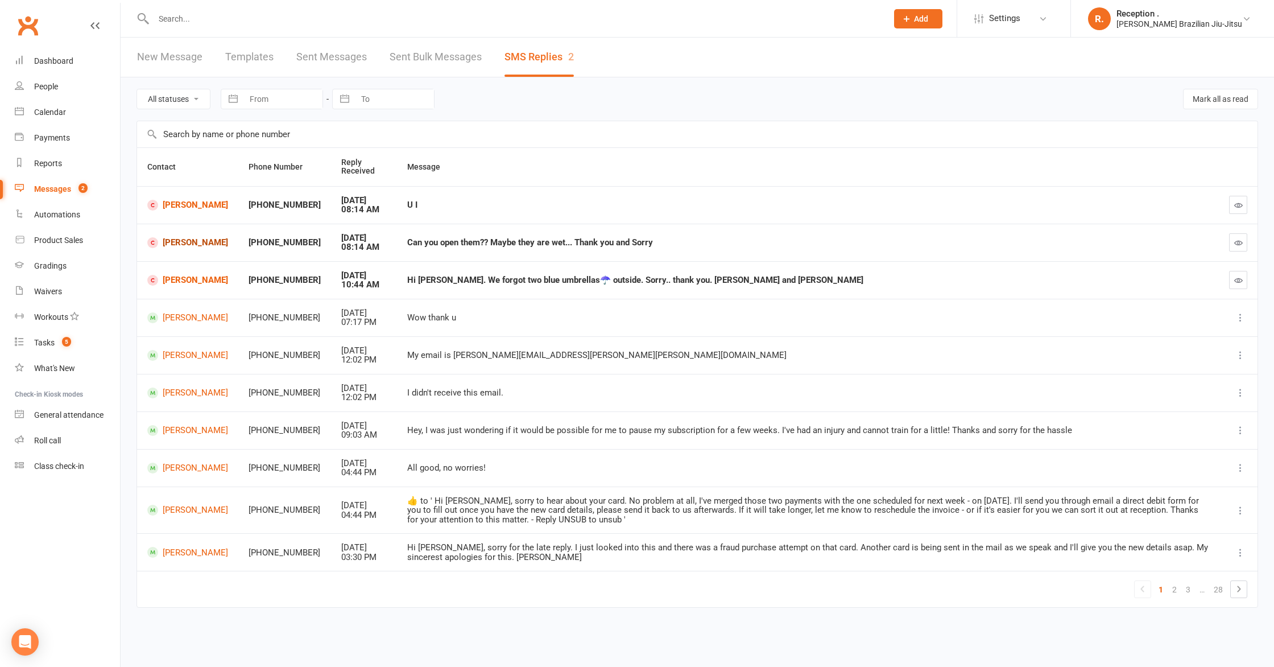
click at [185, 247] on link "[PERSON_NAME]" at bounding box center [187, 242] width 81 height 11
click at [197, 280] on link "[PERSON_NAME]" at bounding box center [187, 280] width 81 height 11
click at [1246, 280] on button "button" at bounding box center [1238, 280] width 18 height 18
click at [1235, 243] on icon "button" at bounding box center [1238, 242] width 9 height 9
click at [1238, 203] on icon "button" at bounding box center [1238, 205] width 9 height 9
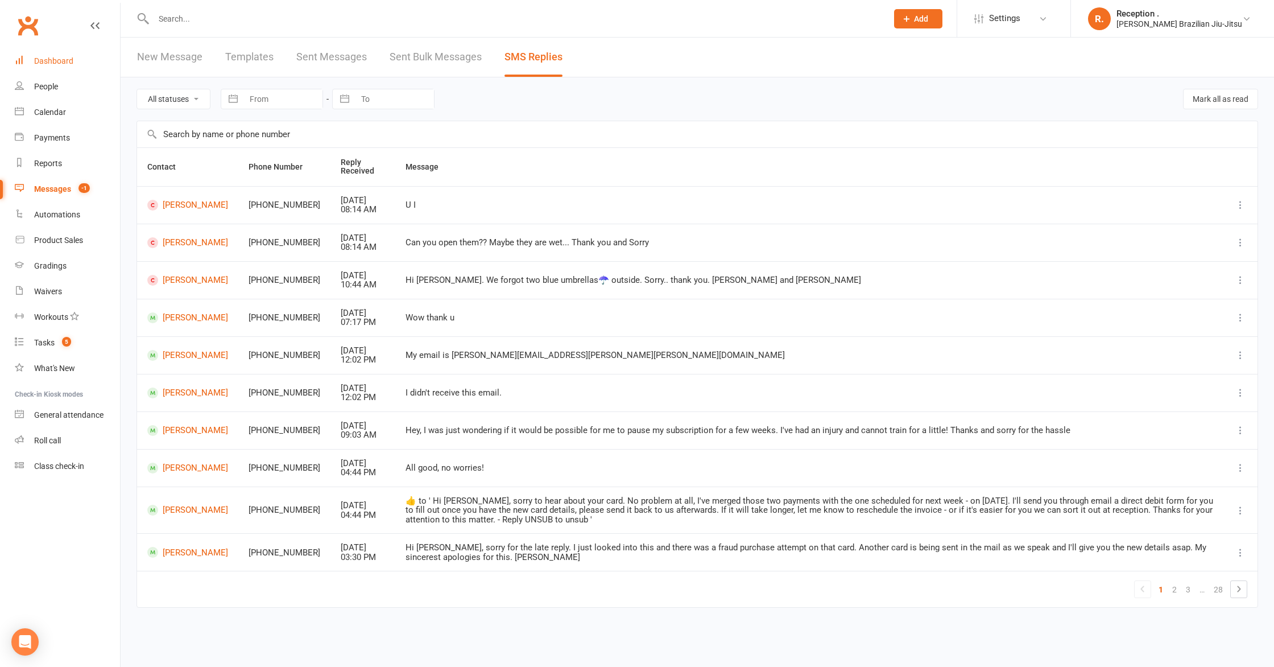
click at [87, 63] on link "Dashboard" at bounding box center [67, 61] width 105 height 26
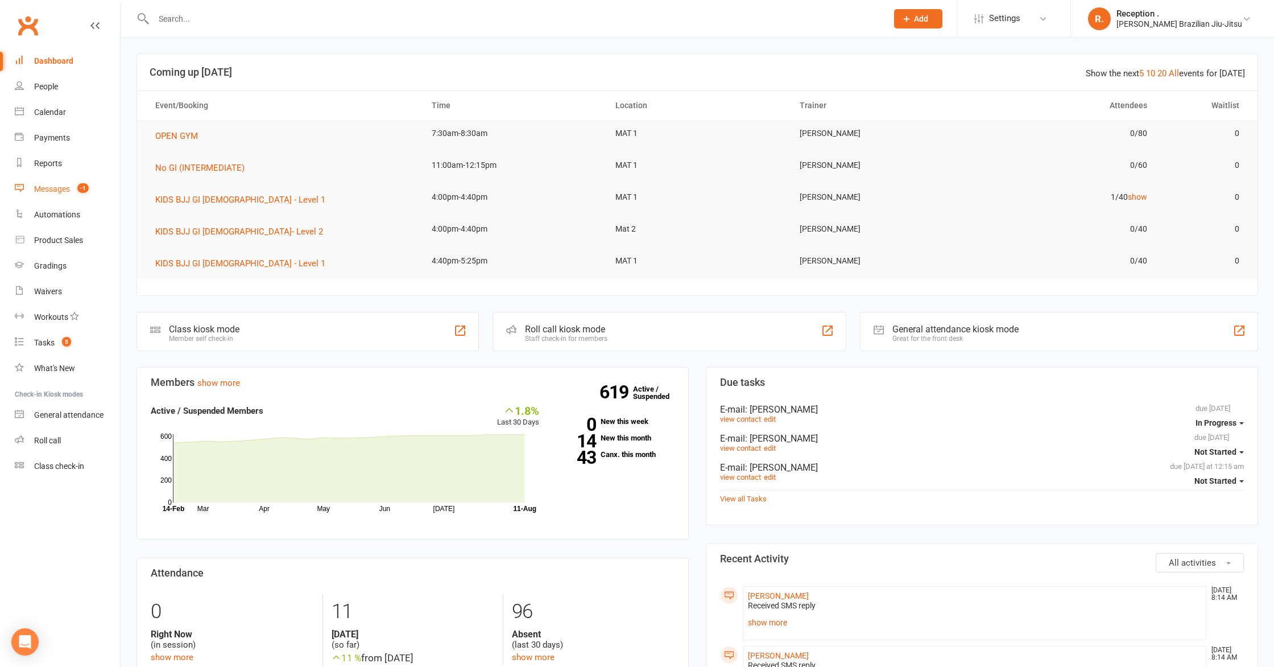
click at [81, 179] on link "Messages -1" at bounding box center [67, 189] width 105 height 26
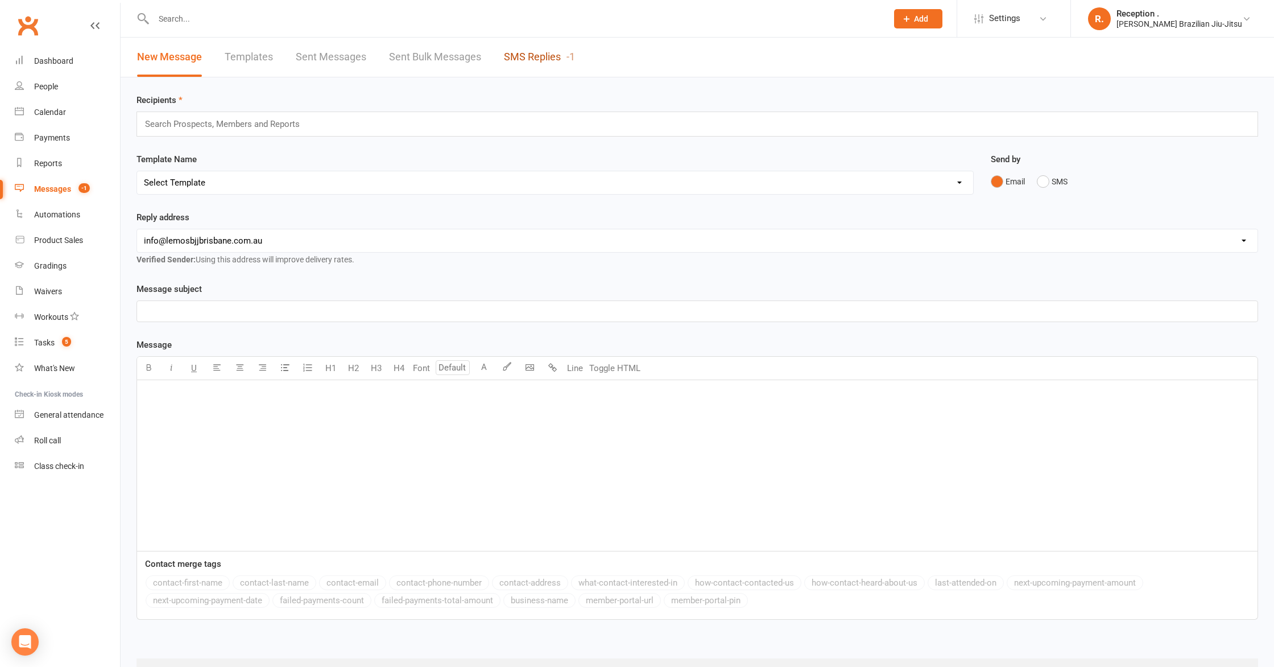
drag, startPoint x: 510, startPoint y: 68, endPoint x: 546, endPoint y: 66, distance: 36.4
click at [510, 68] on link "SMS Replies -1" at bounding box center [539, 57] width 71 height 39
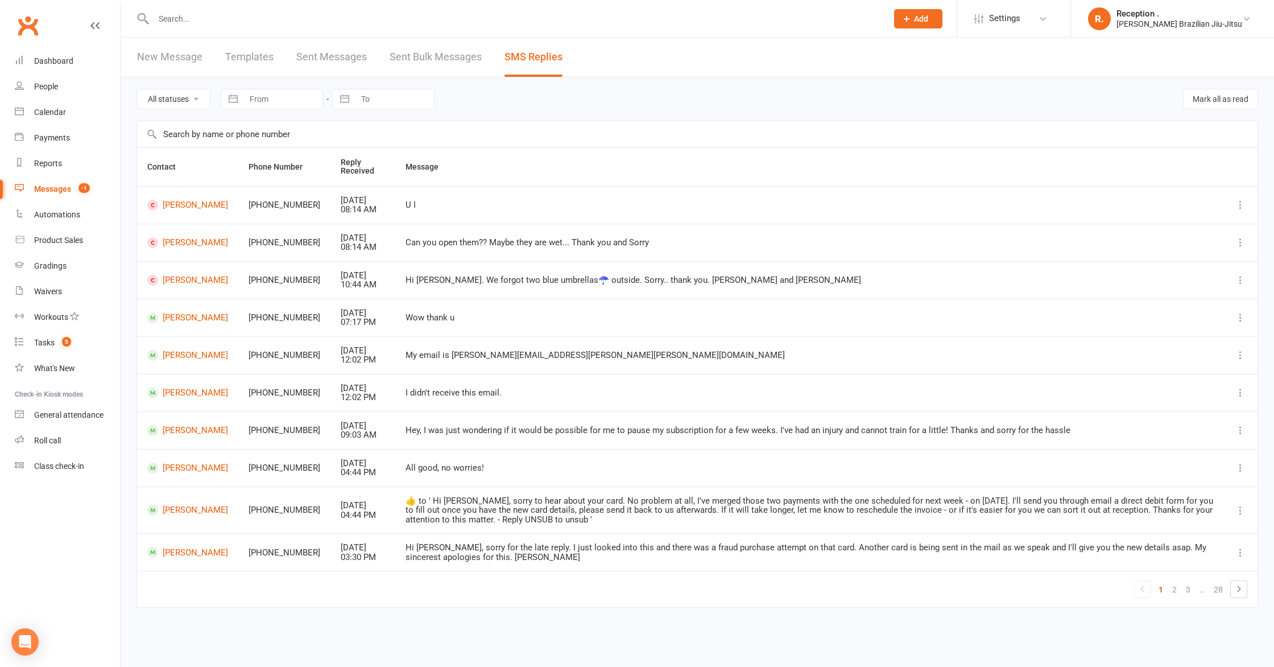
click at [90, 195] on link "Messages -1" at bounding box center [67, 189] width 105 height 26
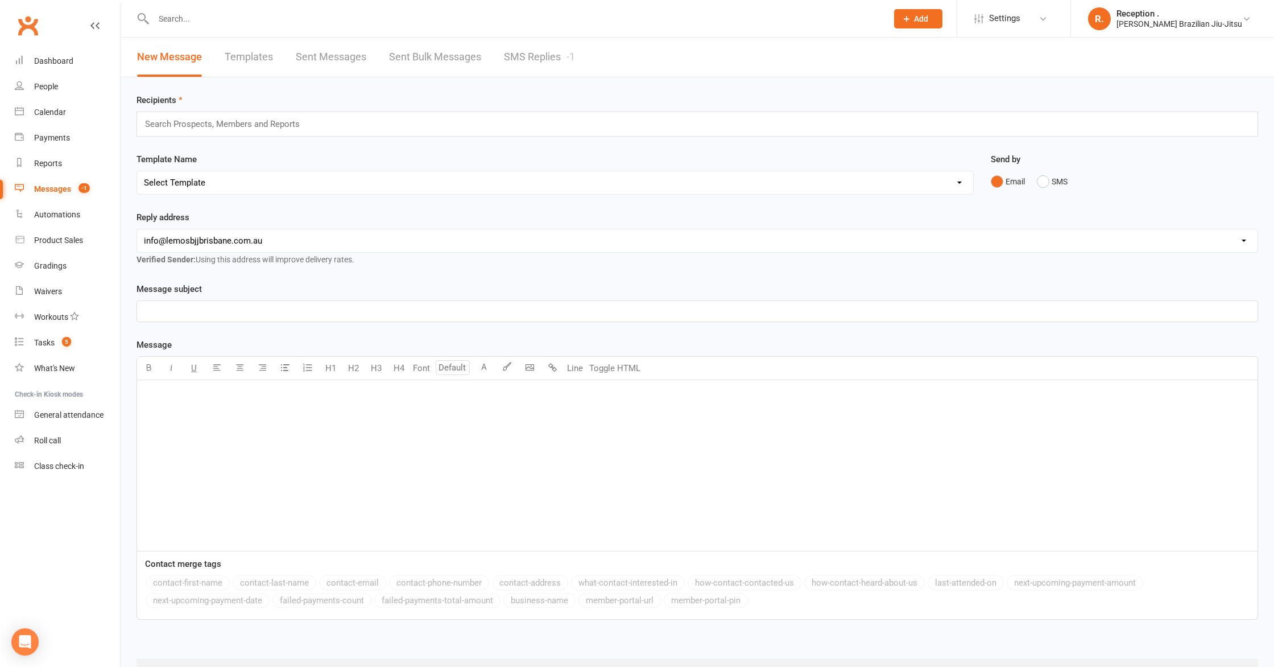
click at [558, 53] on link "SMS Replies -1" at bounding box center [539, 57] width 71 height 39
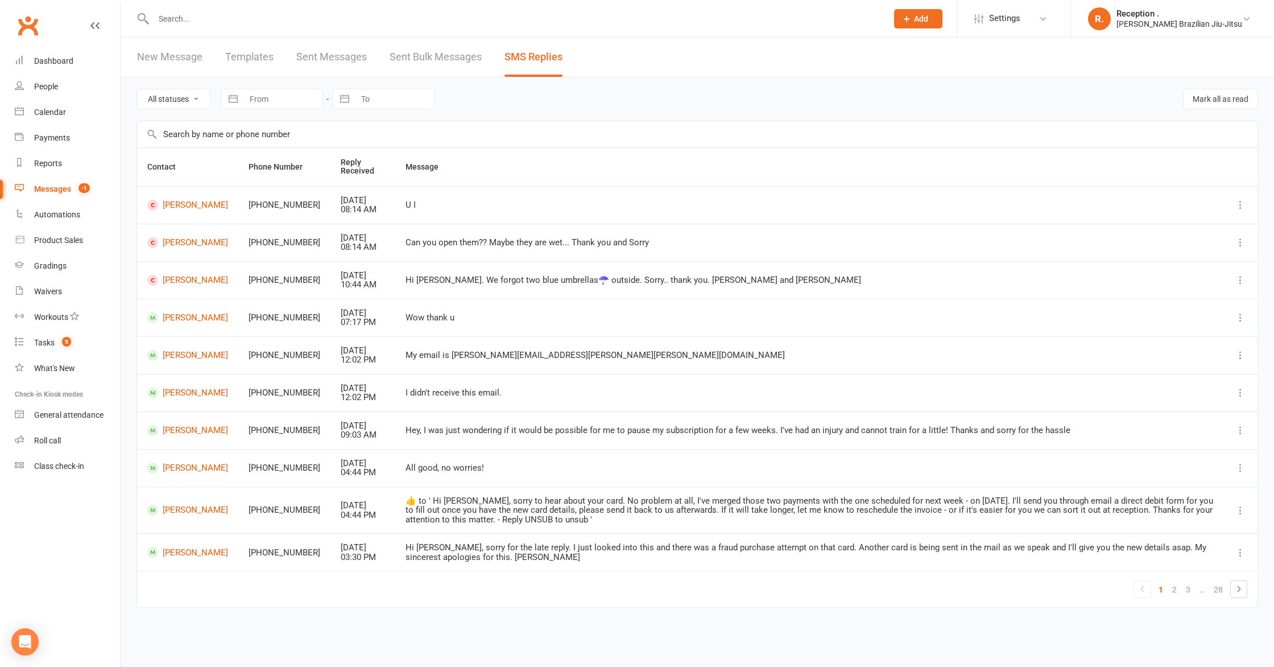
click at [1236, 200] on icon at bounding box center [1240, 204] width 11 height 11
click at [1187, 235] on link "Mark as unread" at bounding box center [1190, 227] width 113 height 23
click at [1241, 206] on icon at bounding box center [1240, 204] width 11 height 11
click at [1217, 226] on link "Mark as unread" at bounding box center [1190, 227] width 113 height 23
click at [1243, 203] on button "button" at bounding box center [1238, 205] width 18 height 18
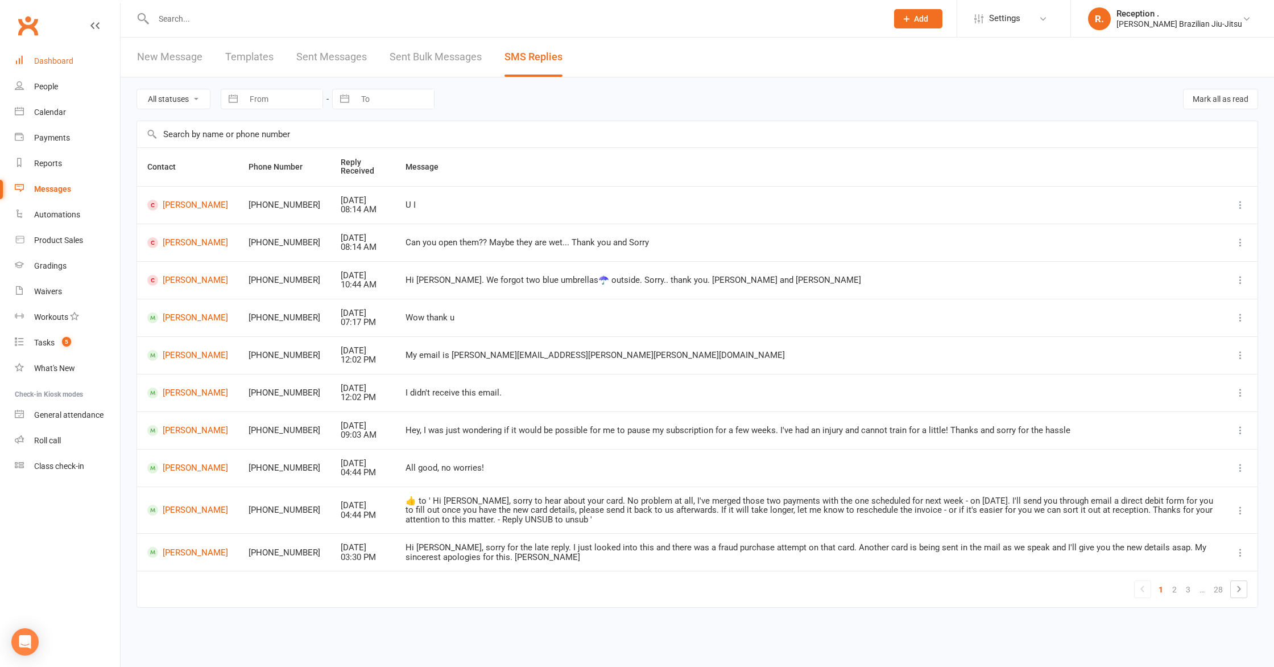
click at [47, 65] on div "Dashboard" at bounding box center [53, 60] width 39 height 9
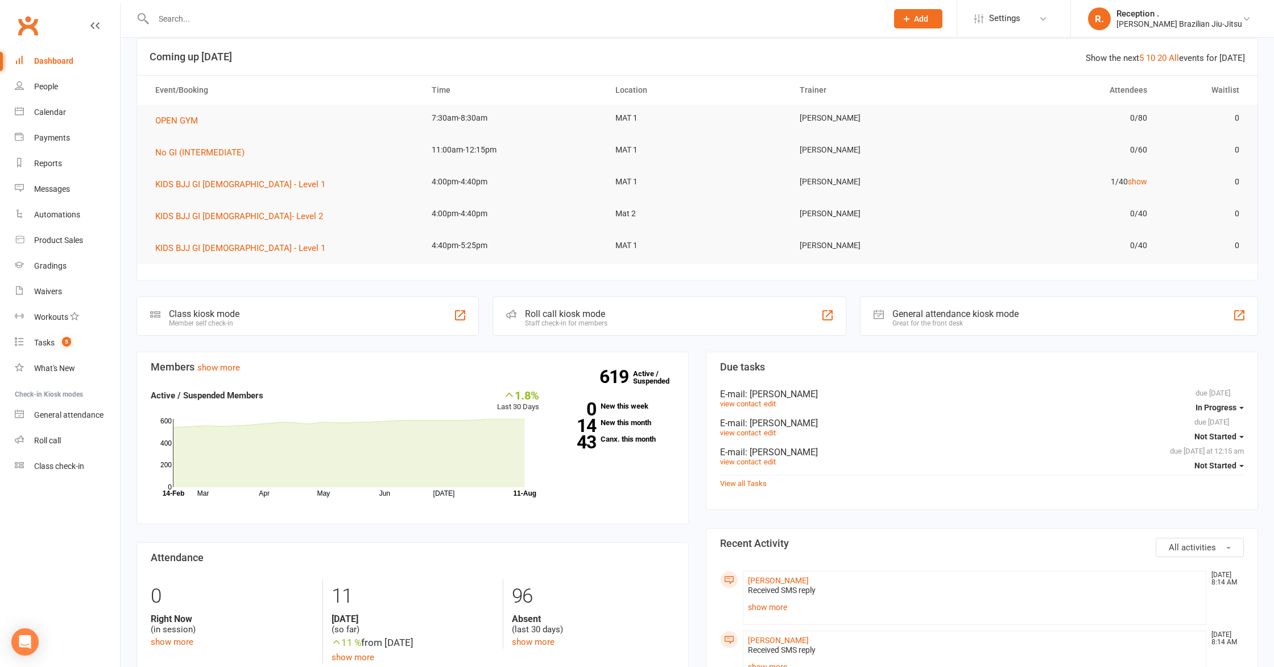
scroll to position [24, 0]
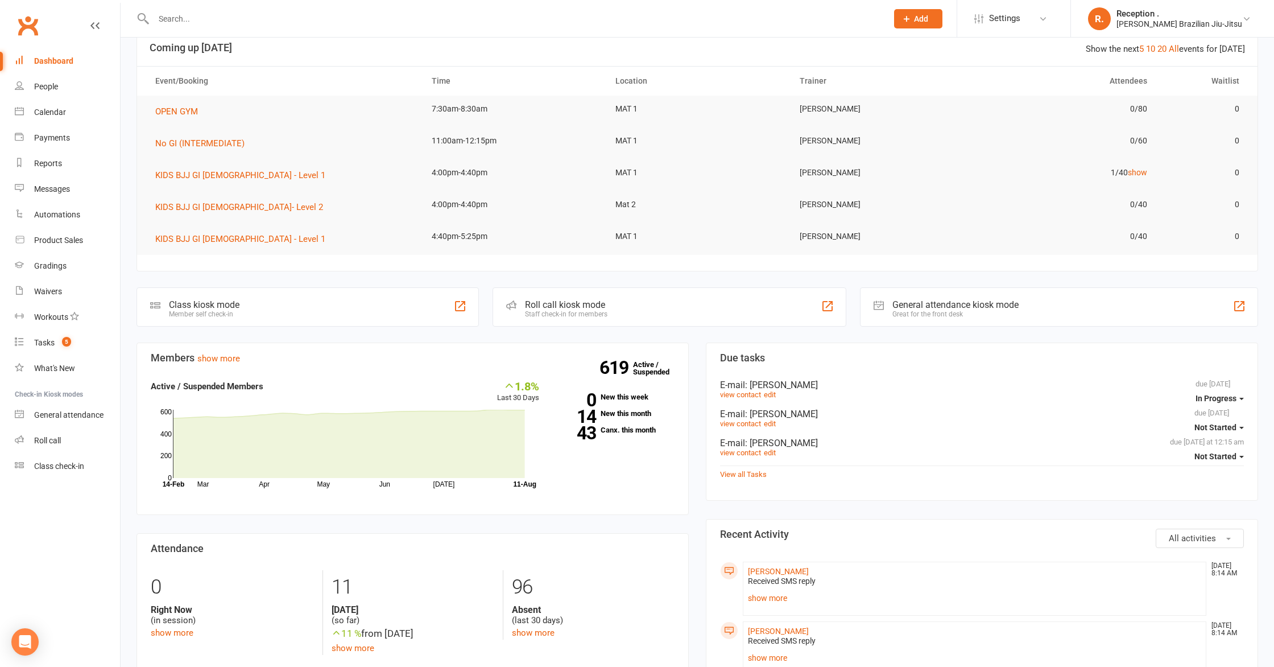
click at [68, 67] on link "Dashboard" at bounding box center [67, 61] width 105 height 26
